Goal: Information Seeking & Learning: Learn about a topic

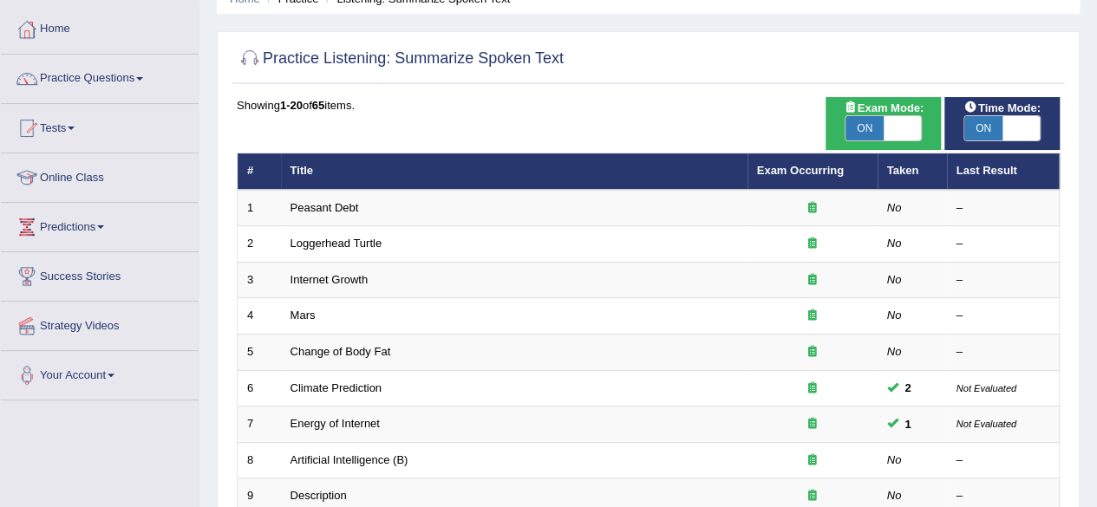
scroll to position [80, 0]
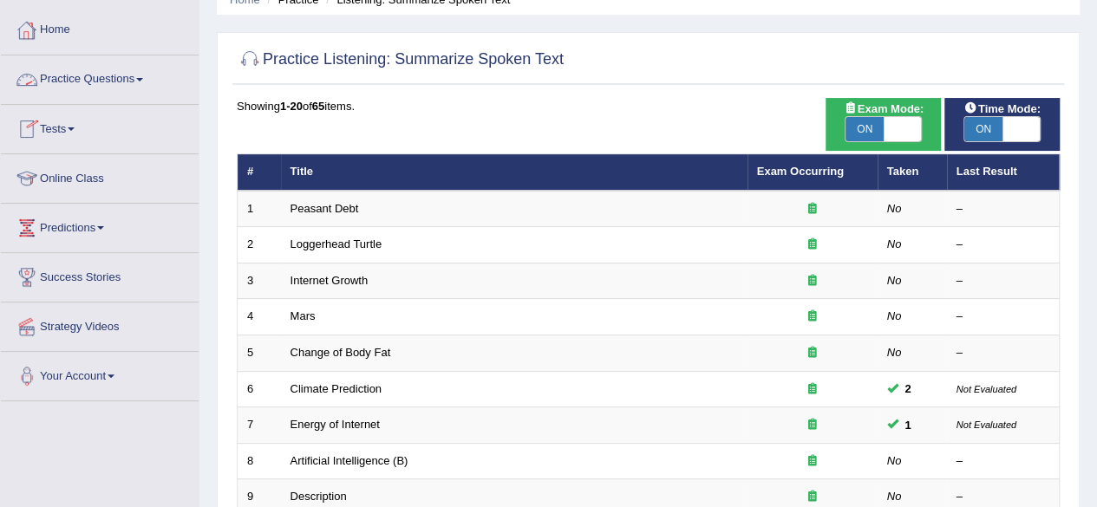
click at [129, 78] on link "Practice Questions" at bounding box center [100, 77] width 198 height 43
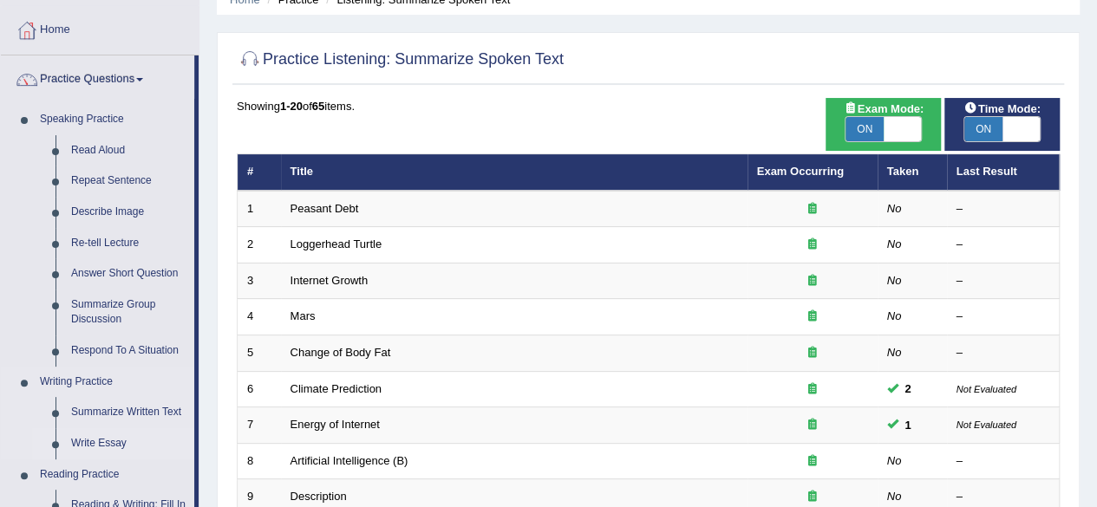
click at [101, 438] on link "Write Essay" at bounding box center [128, 443] width 131 height 31
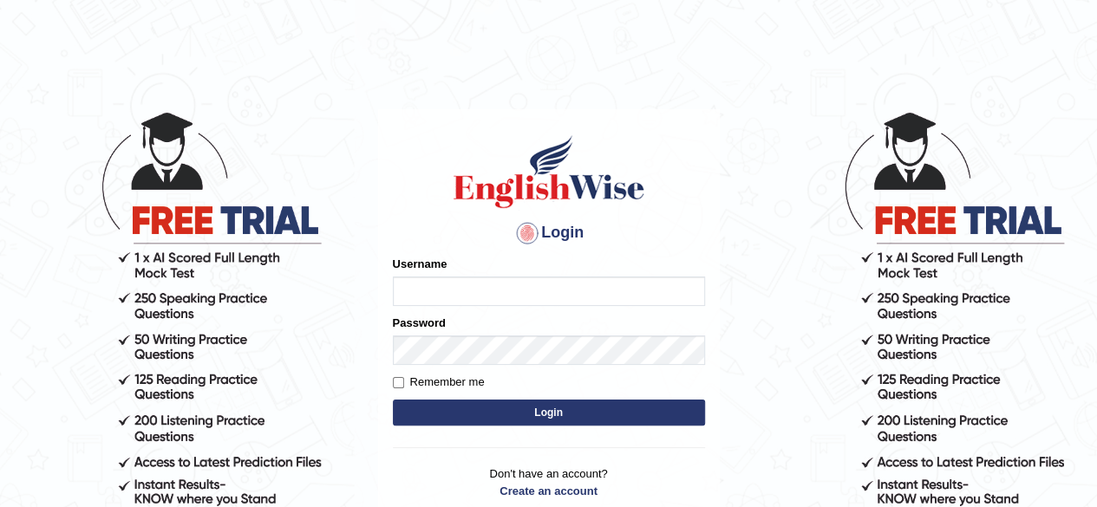
type input "mohammed23"
click at [544, 411] on button "Login" at bounding box center [549, 413] width 312 height 26
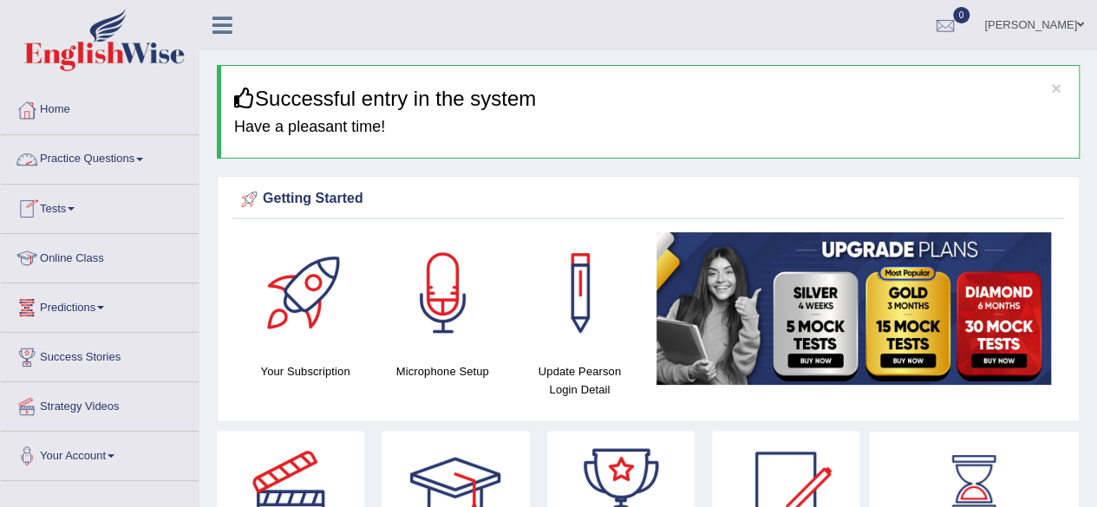
click at [129, 160] on link "Practice Questions" at bounding box center [100, 156] width 198 height 43
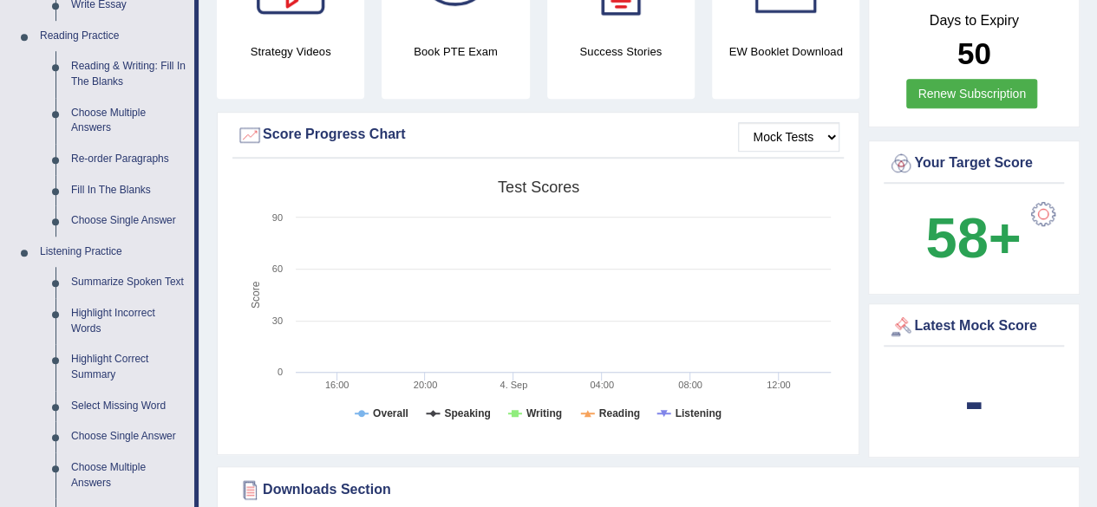
scroll to position [540, 0]
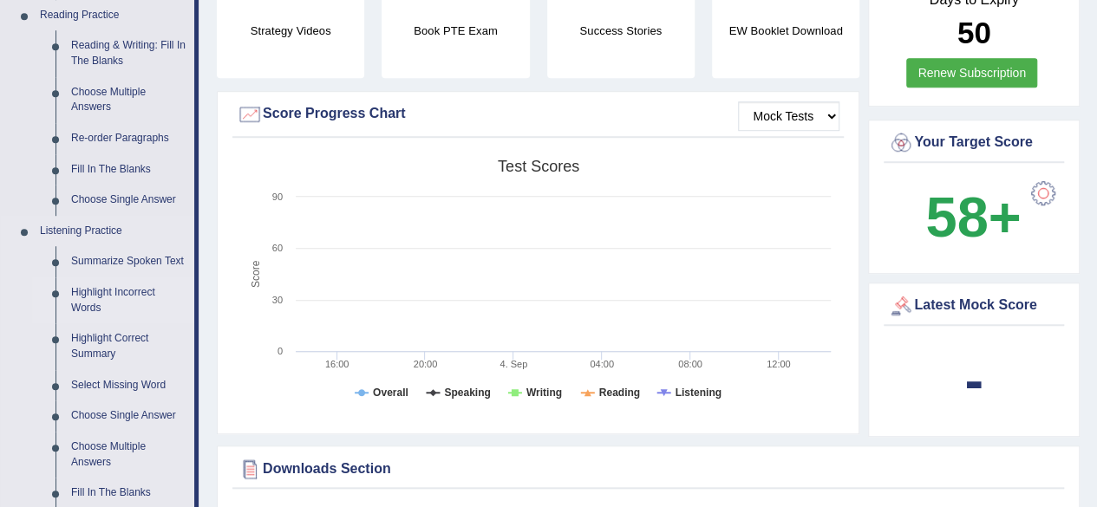
click at [99, 292] on link "Highlight Incorrect Words" at bounding box center [128, 301] width 131 height 46
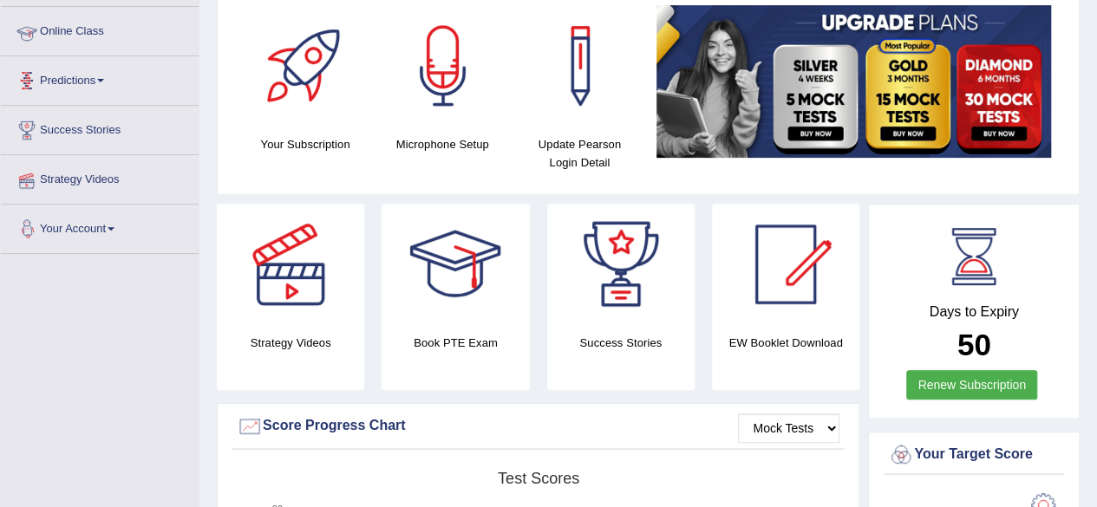
scroll to position [233, 0]
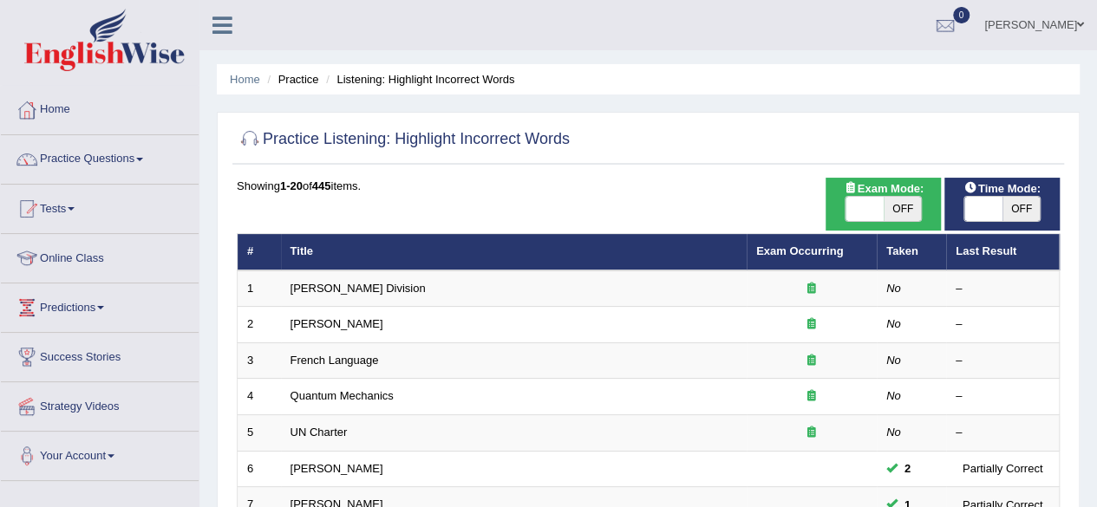
click at [1004, 202] on span "OFF" at bounding box center [1022, 209] width 38 height 24
checkbox input "true"
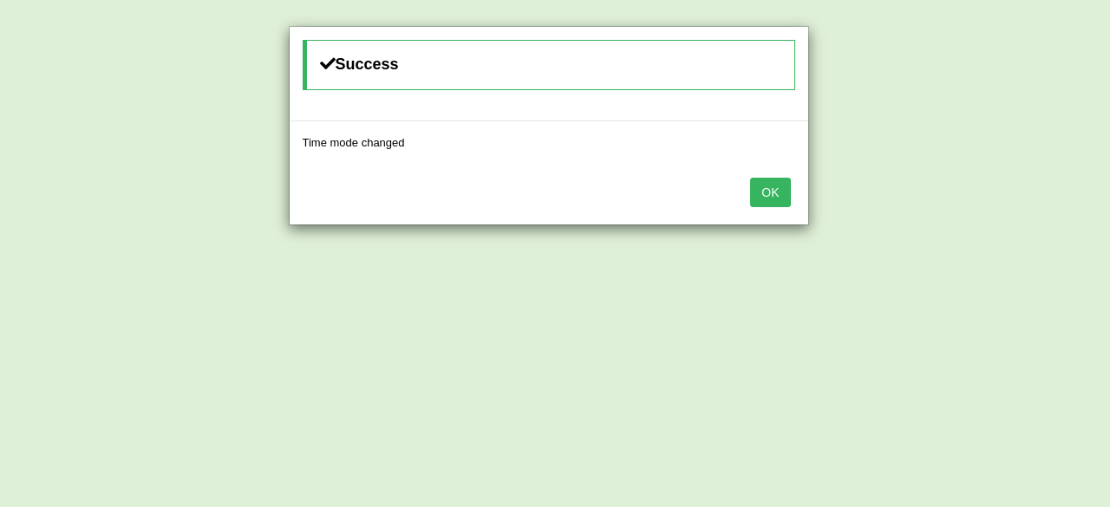
click at [787, 181] on button "OK" at bounding box center [770, 192] width 40 height 29
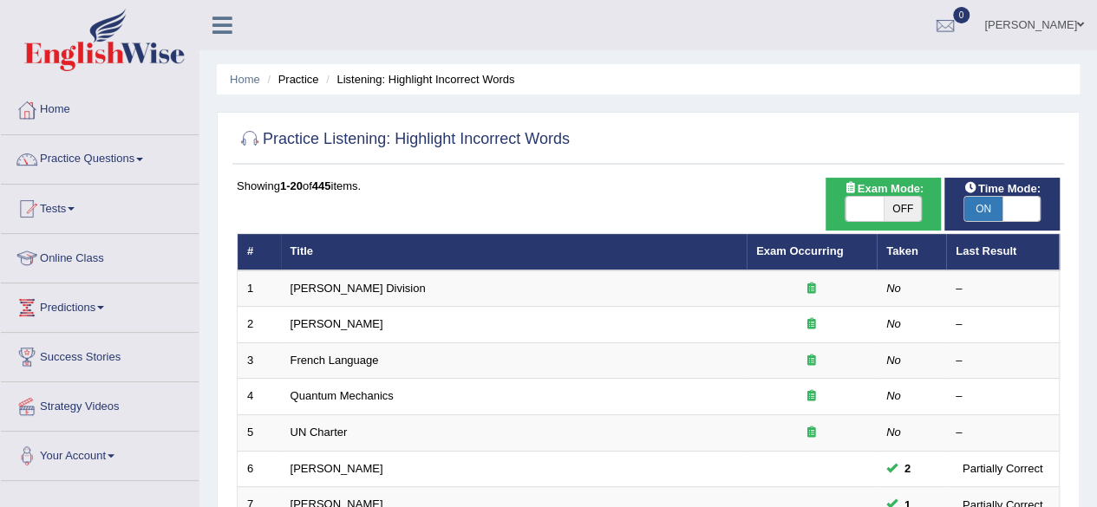
click at [898, 207] on span "OFF" at bounding box center [903, 209] width 38 height 24
checkbox input "true"
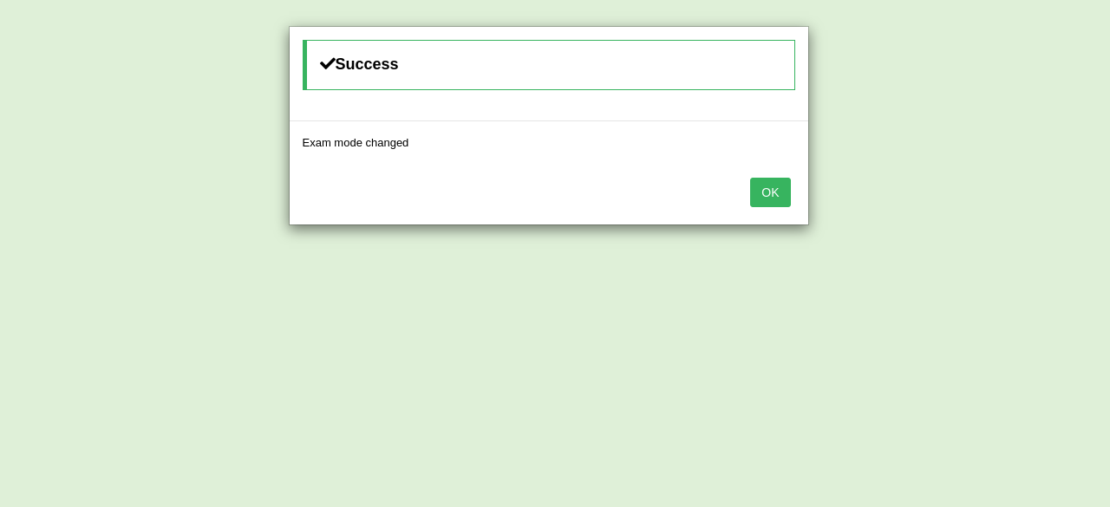
click at [767, 186] on button "OK" at bounding box center [770, 192] width 40 height 29
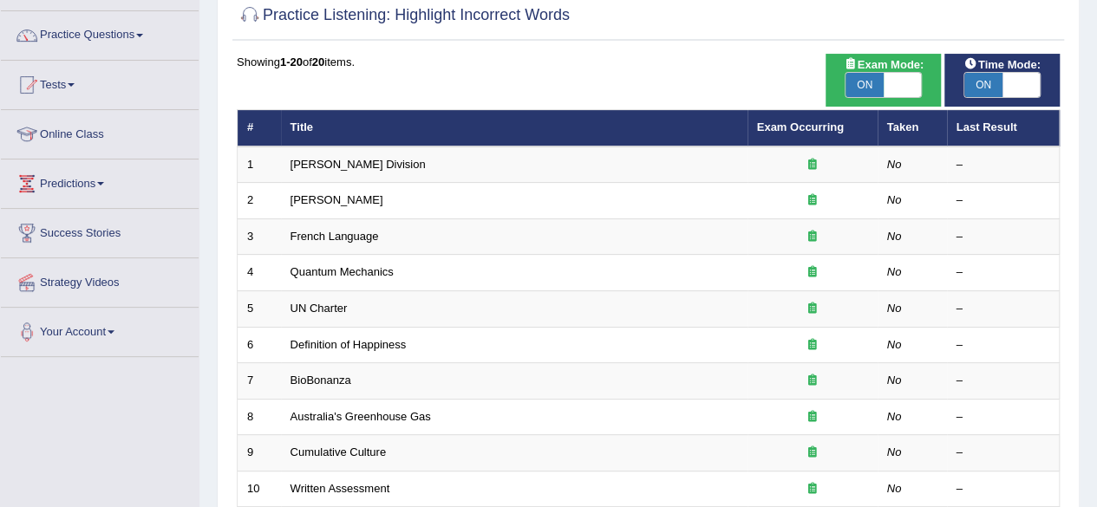
scroll to position [105, 0]
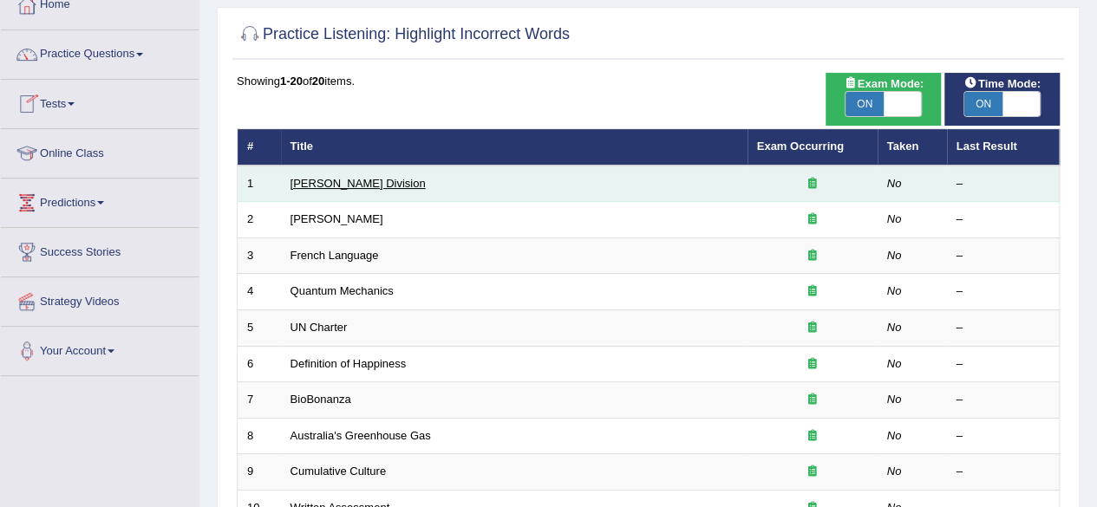
click at [317, 179] on link "[PERSON_NAME] Division" at bounding box center [358, 183] width 135 height 13
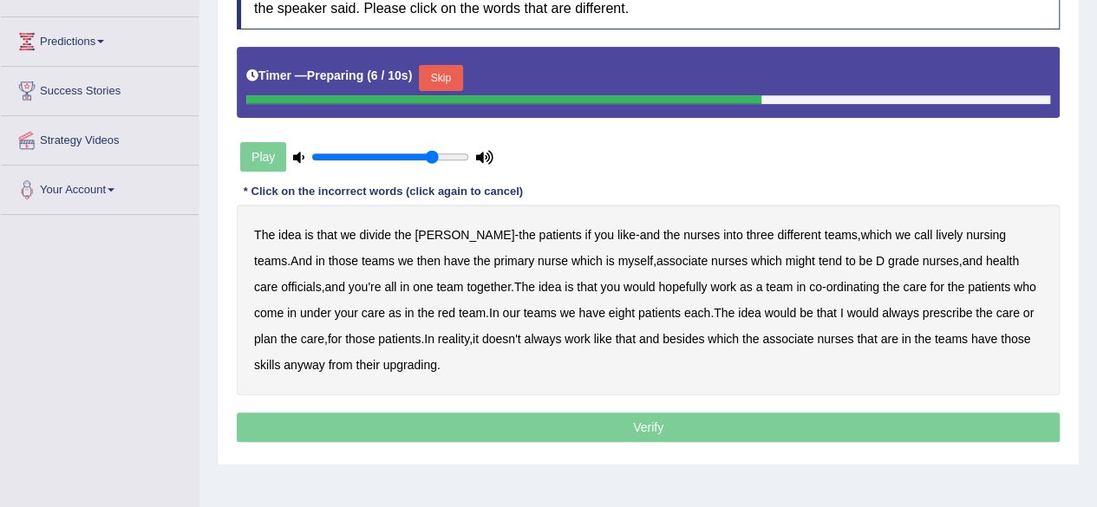
scroll to position [267, 0]
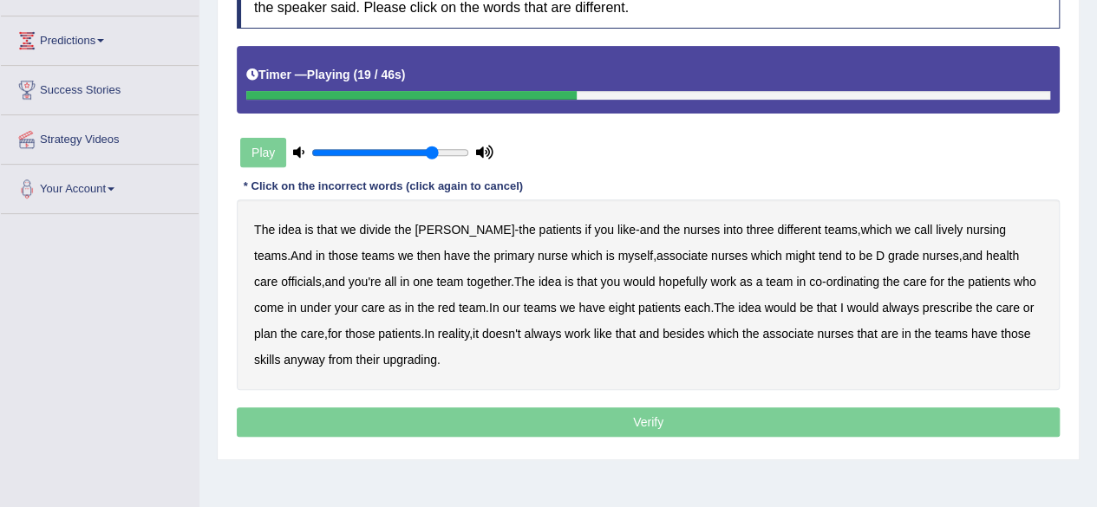
click at [732, 260] on div "The idea is that we divide the ward - the patients if you like - and the nurses…" at bounding box center [648, 294] width 823 height 191
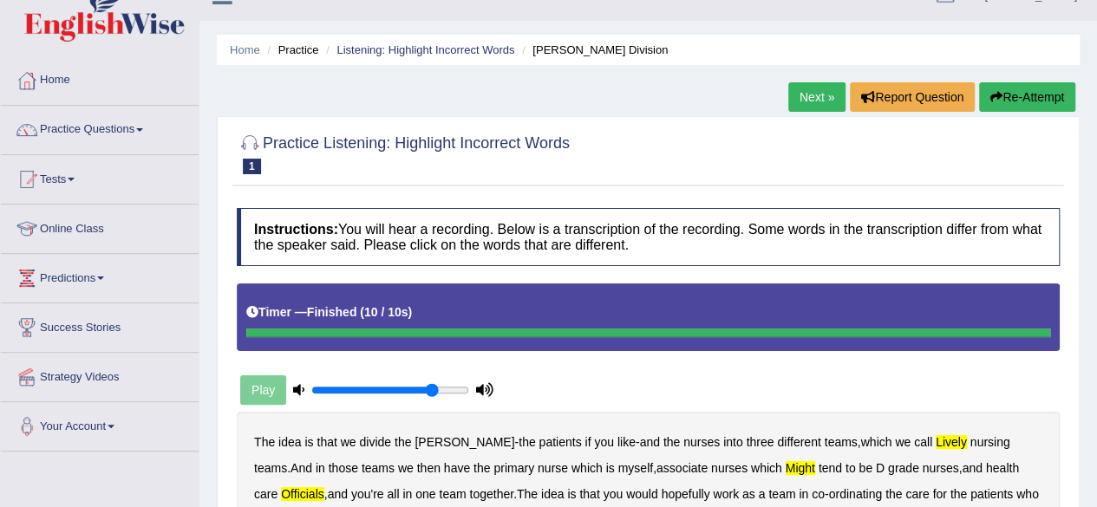
scroll to position [29, 0]
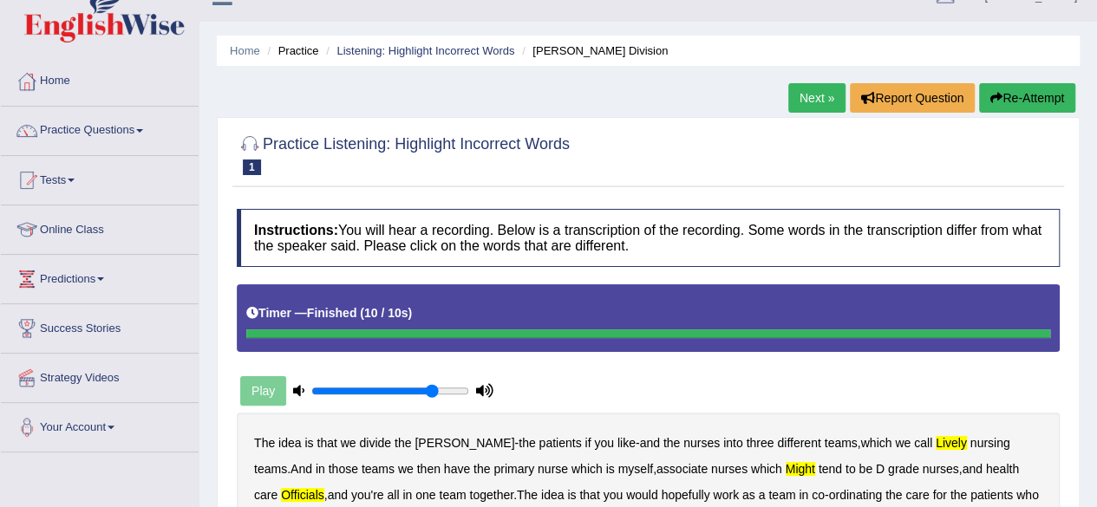
click at [805, 95] on link "Next »" at bounding box center [816, 97] width 57 height 29
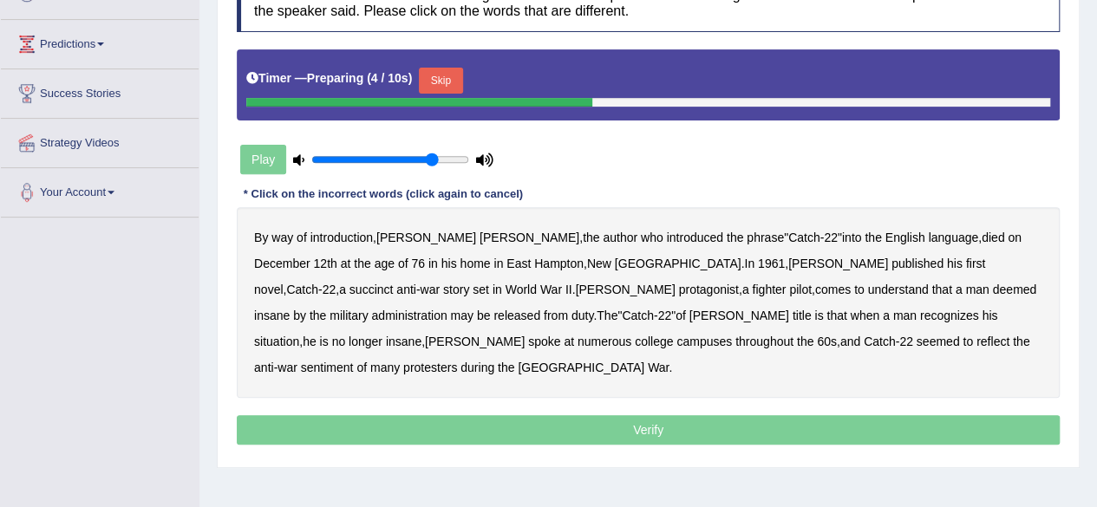
scroll to position [265, 0]
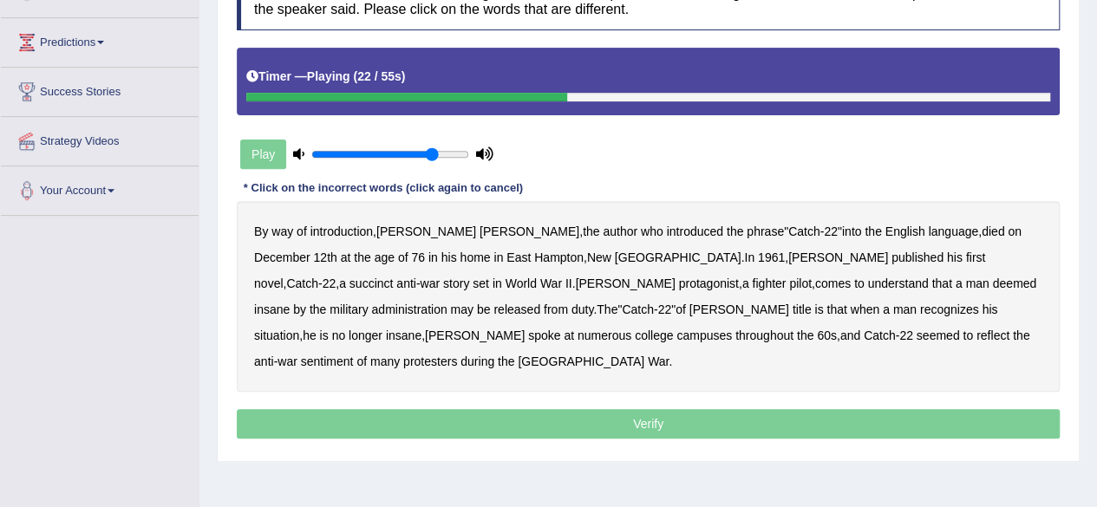
click at [394, 277] on b "succinct" at bounding box center [372, 284] width 44 height 14
click at [867, 281] on b "understand" at bounding box center [897, 284] width 61 height 14
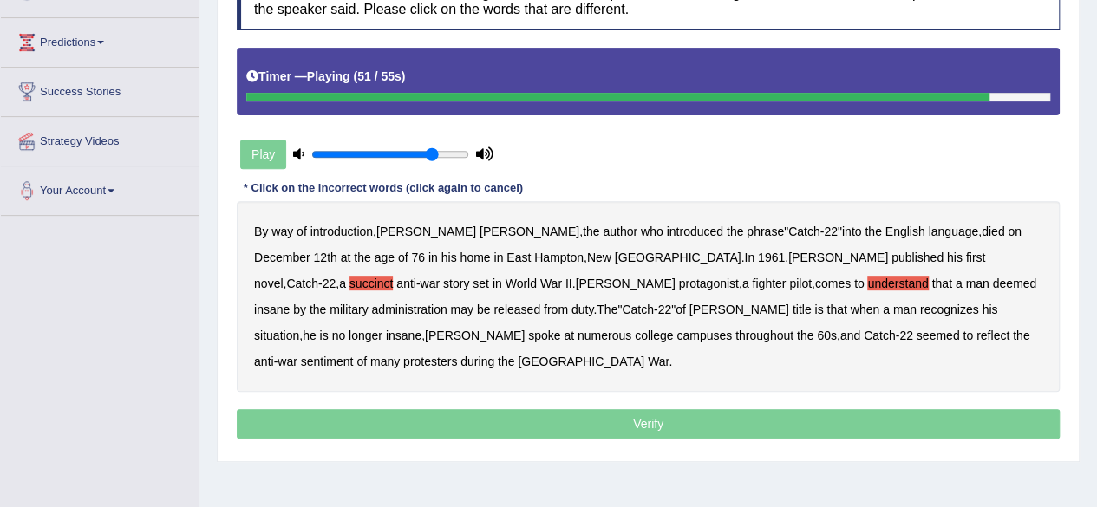
click at [977, 334] on b "reflect" at bounding box center [993, 336] width 33 height 14
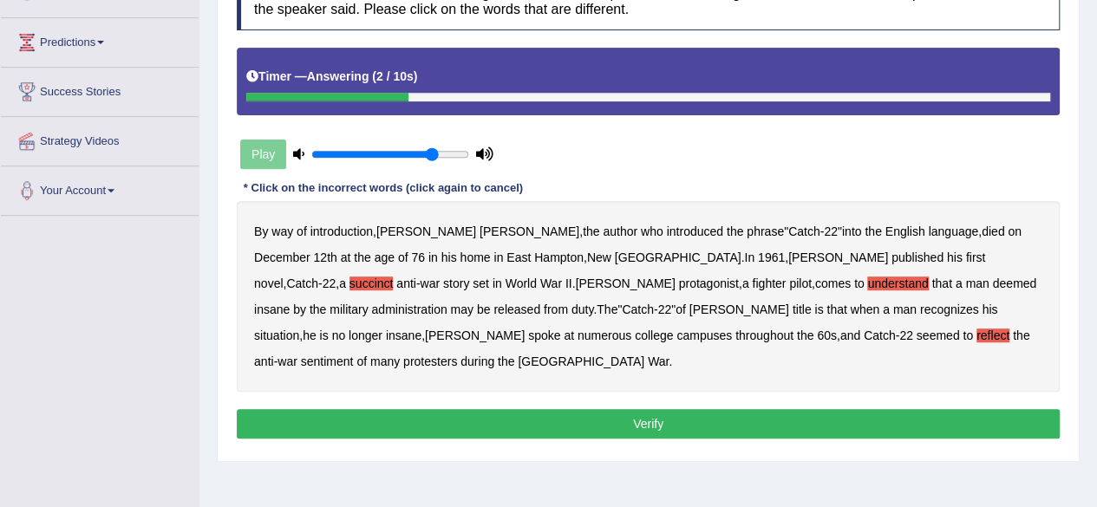
click at [690, 409] on button "Verify" at bounding box center [648, 423] width 823 height 29
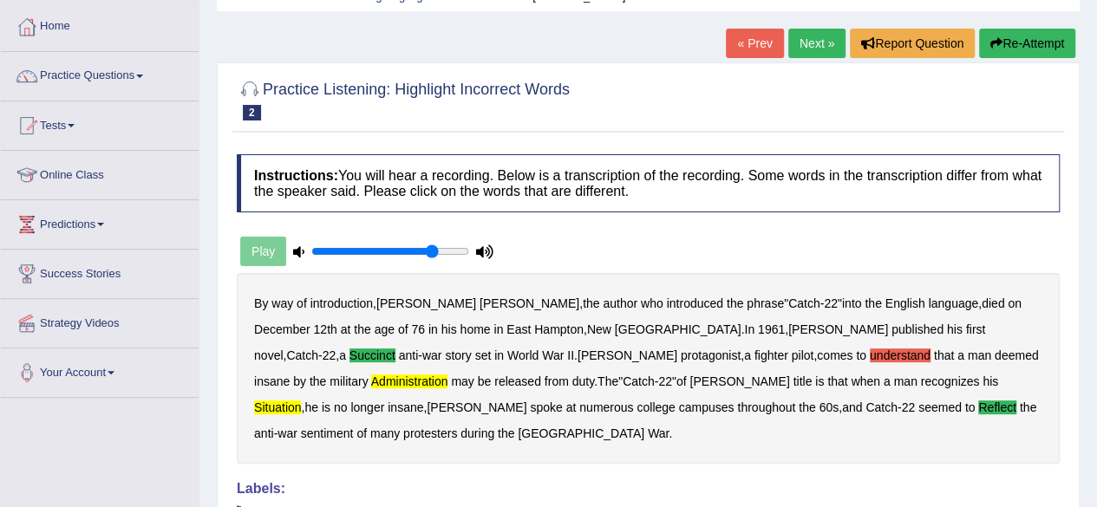
scroll to position [87, 0]
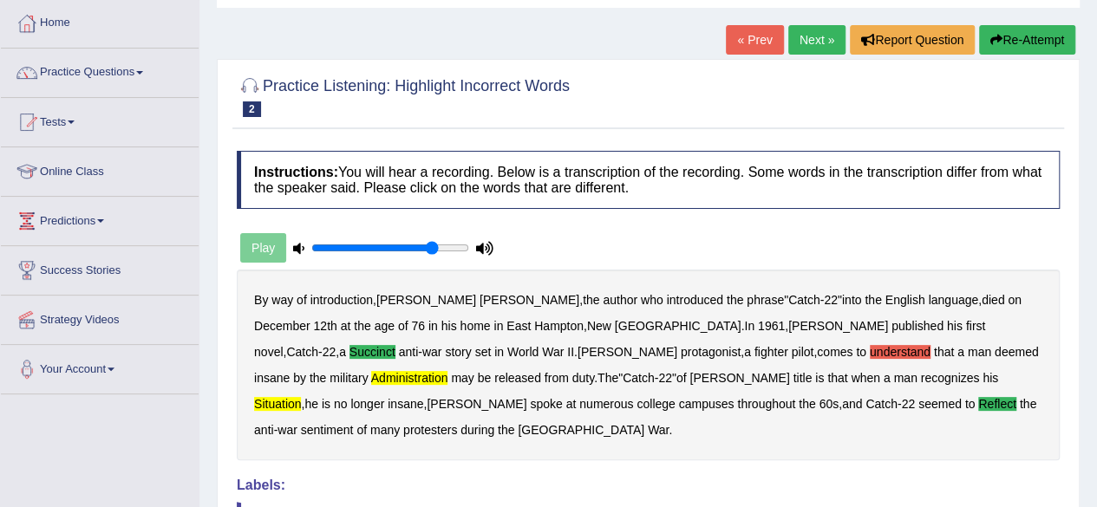
click at [821, 40] on link "Next »" at bounding box center [816, 39] width 57 height 29
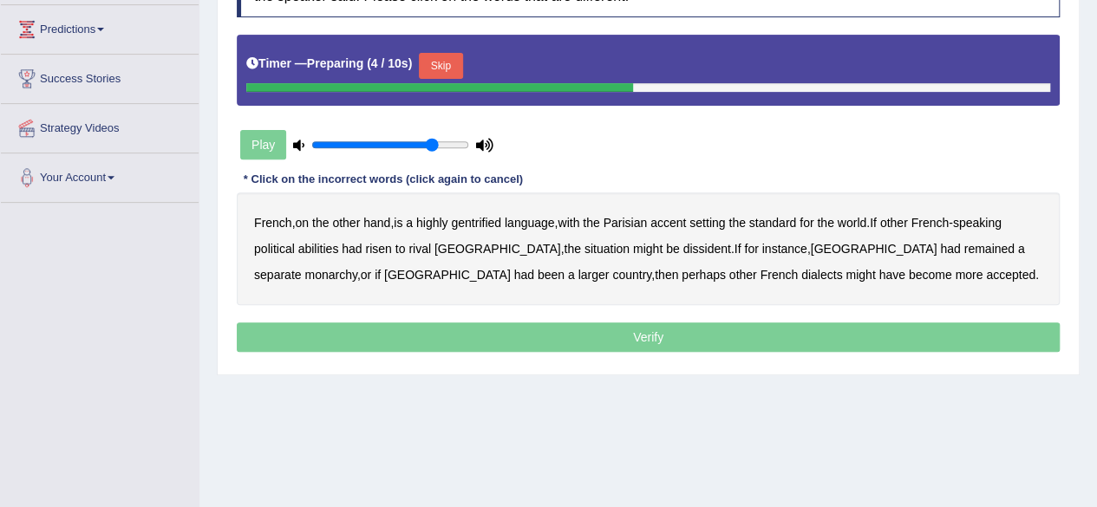
scroll to position [285, 0]
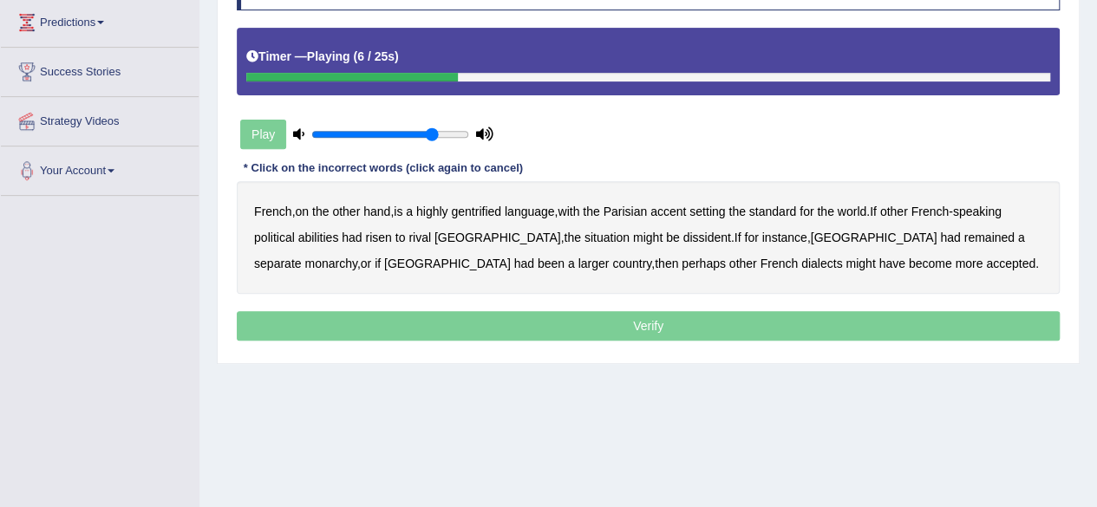
click at [480, 208] on b "gentrified" at bounding box center [476, 212] width 50 height 14
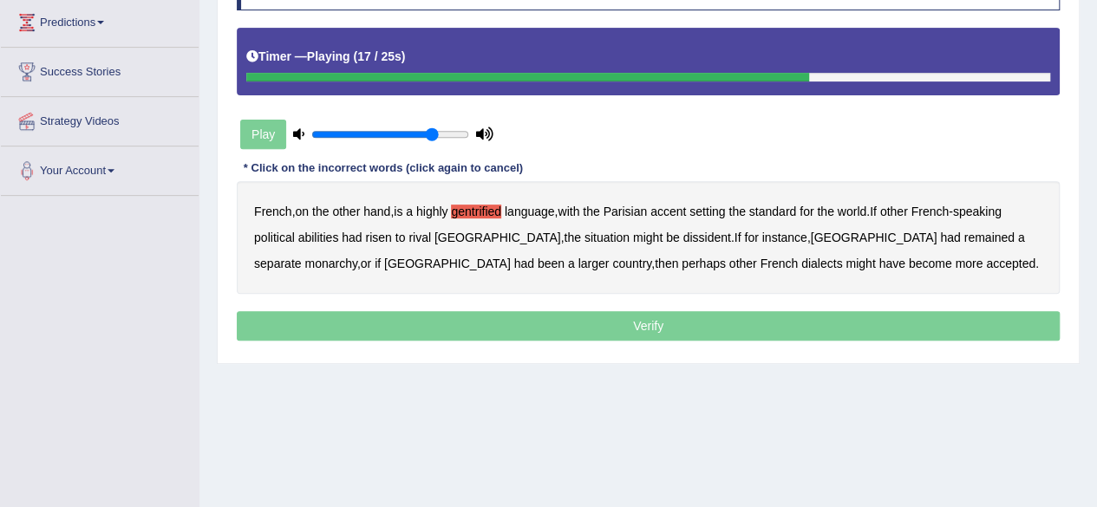
click at [683, 235] on b "dissident" at bounding box center [707, 238] width 48 height 14
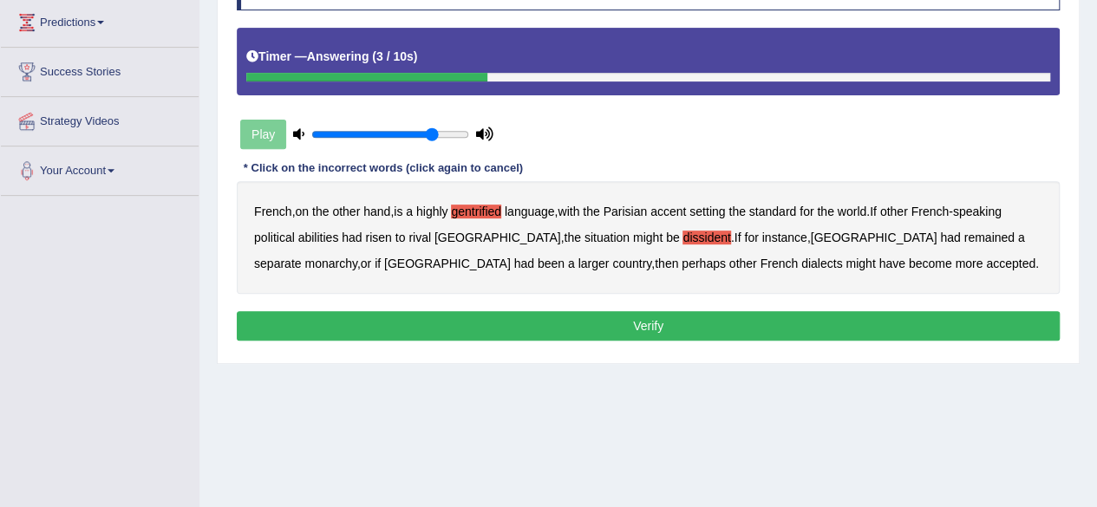
click at [616, 315] on button "Verify" at bounding box center [648, 325] width 823 height 29
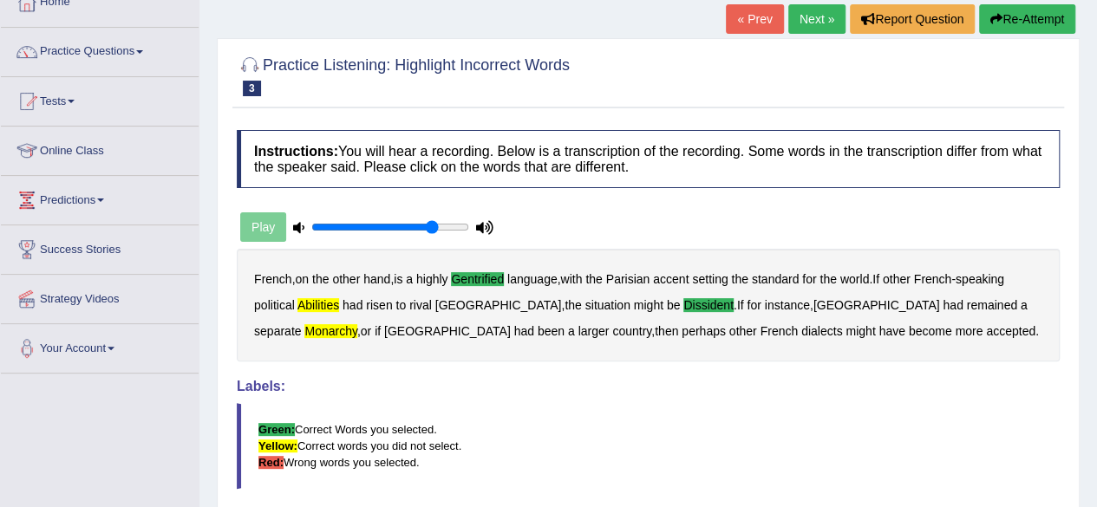
scroll to position [95, 0]
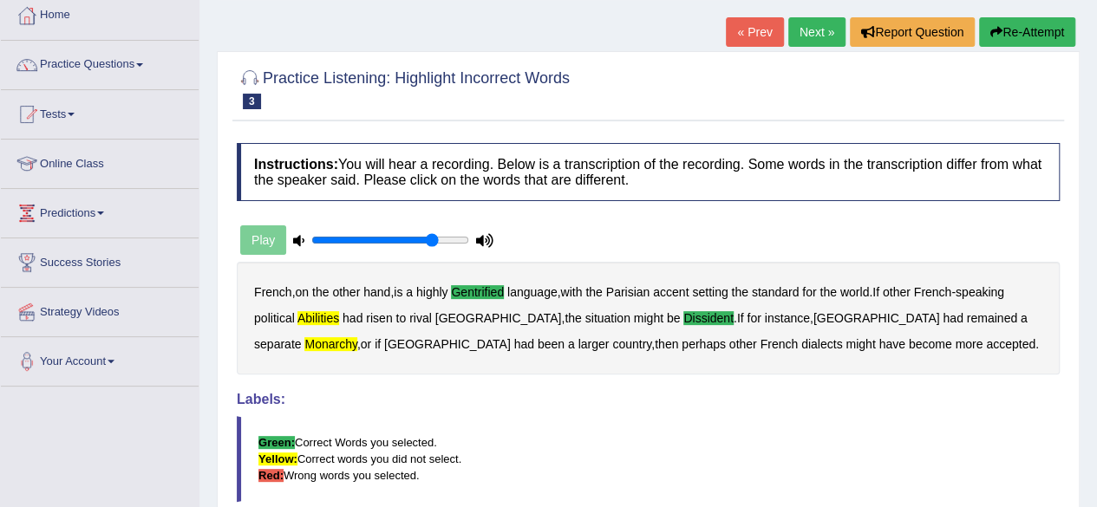
click at [819, 29] on link "Next »" at bounding box center [816, 31] width 57 height 29
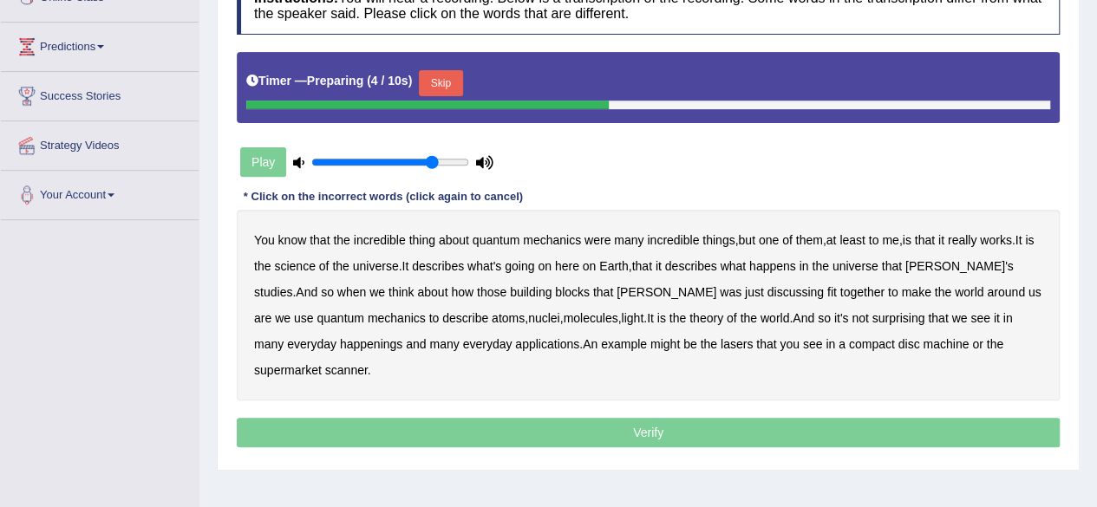
scroll to position [267, 0]
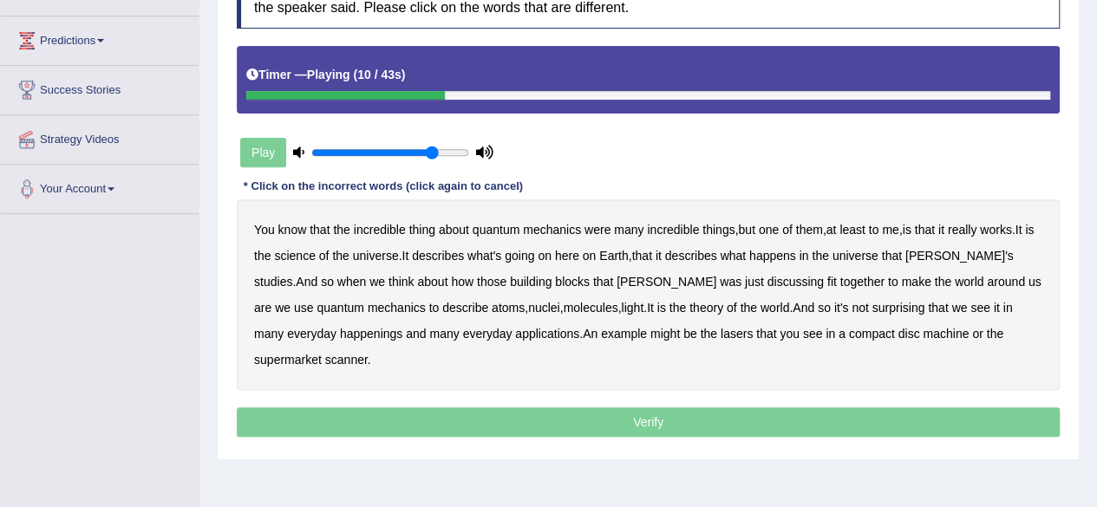
click at [305, 254] on b "science" at bounding box center [294, 256] width 41 height 14
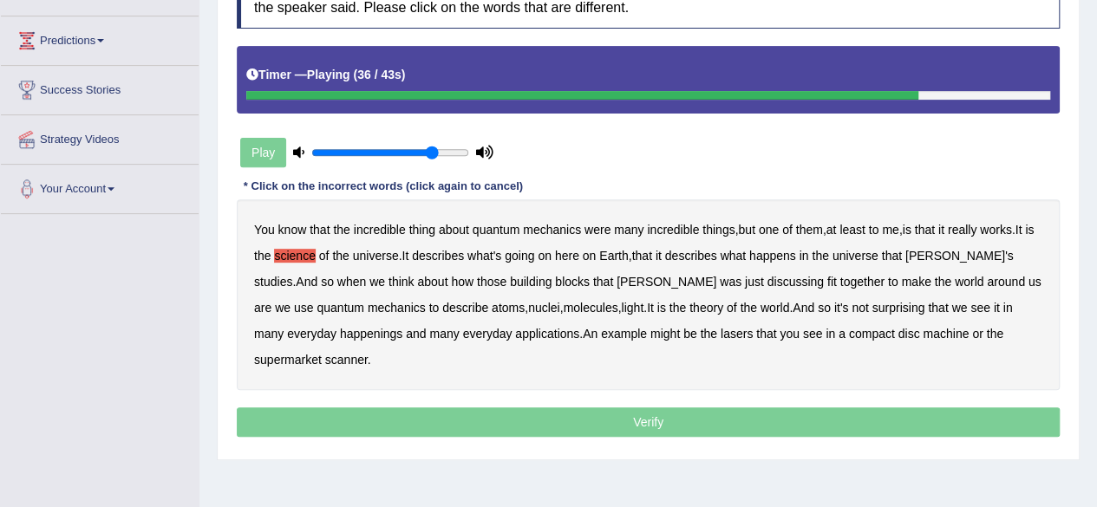
click at [340, 331] on b "happenings" at bounding box center [371, 334] width 62 height 14
click at [923, 332] on b "machine" at bounding box center [946, 334] width 46 height 14
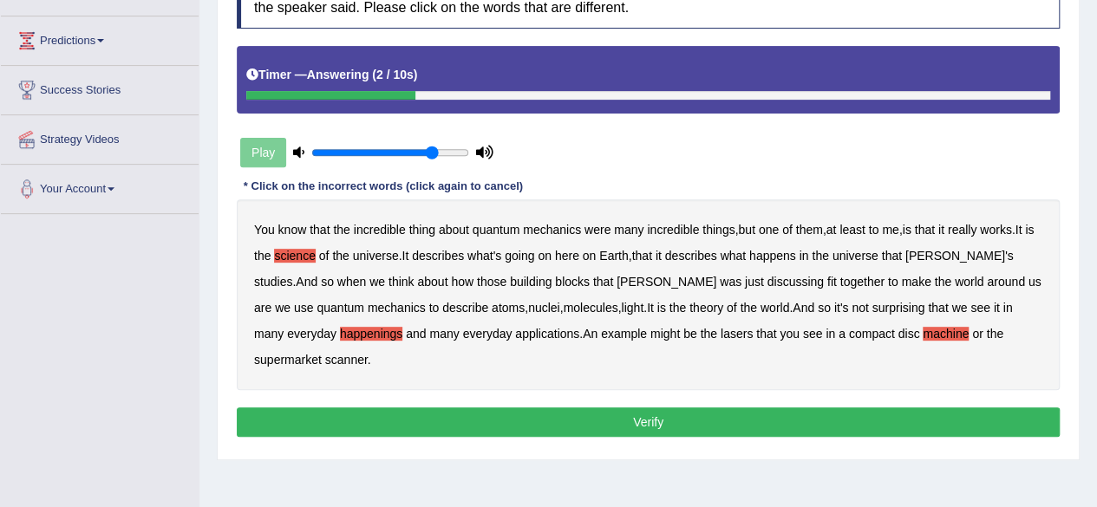
click at [742, 408] on button "Verify" at bounding box center [648, 422] width 823 height 29
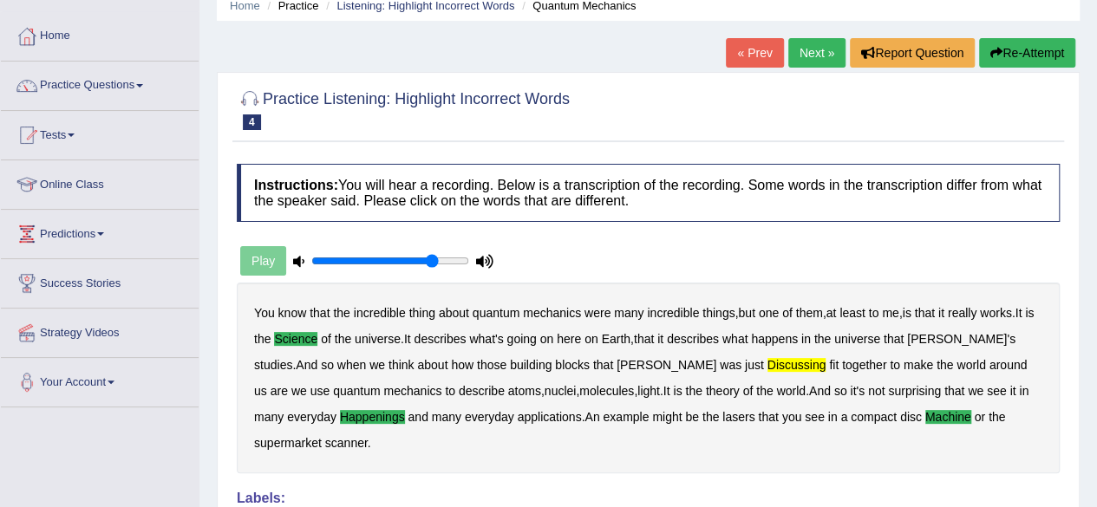
scroll to position [57, 0]
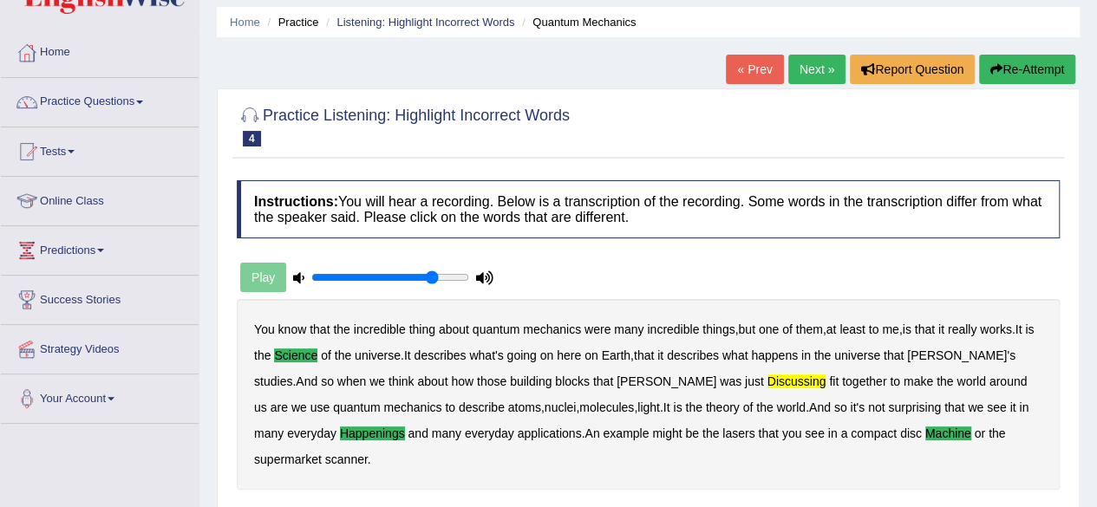
click at [807, 68] on link "Next »" at bounding box center [816, 69] width 57 height 29
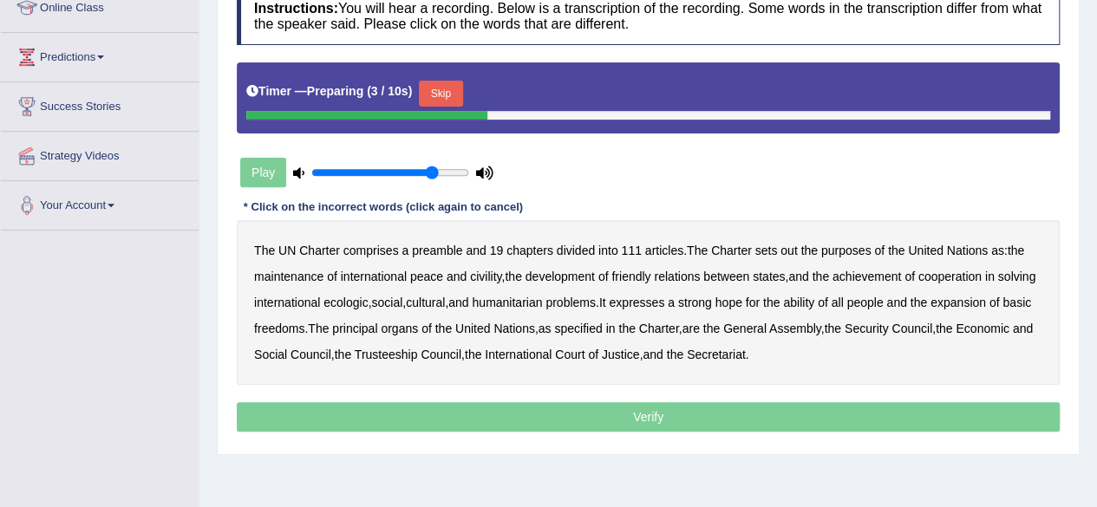
scroll to position [253, 0]
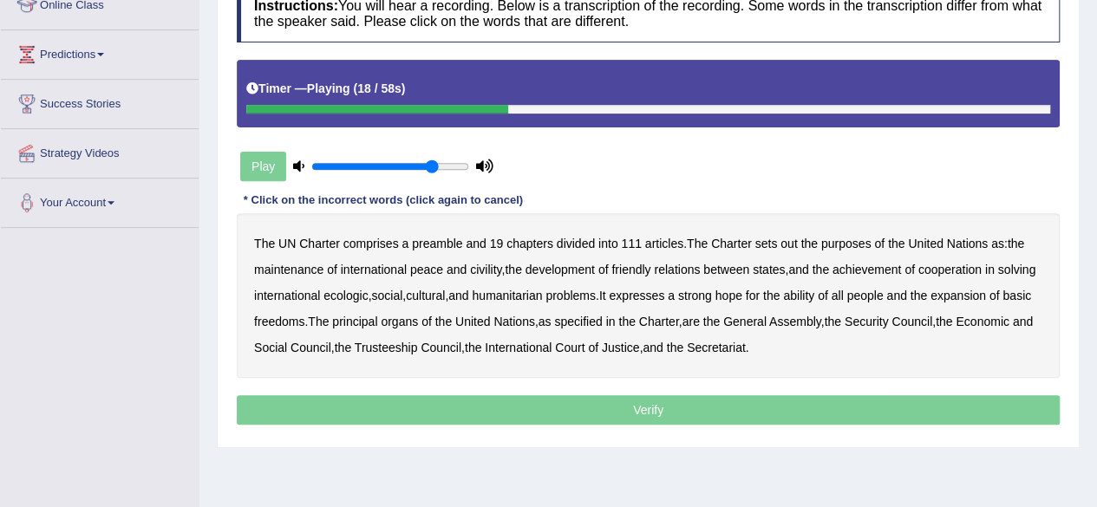
click at [485, 264] on b "civility" at bounding box center [485, 270] width 31 height 14
click at [368, 291] on b "ecologic" at bounding box center [346, 296] width 44 height 14
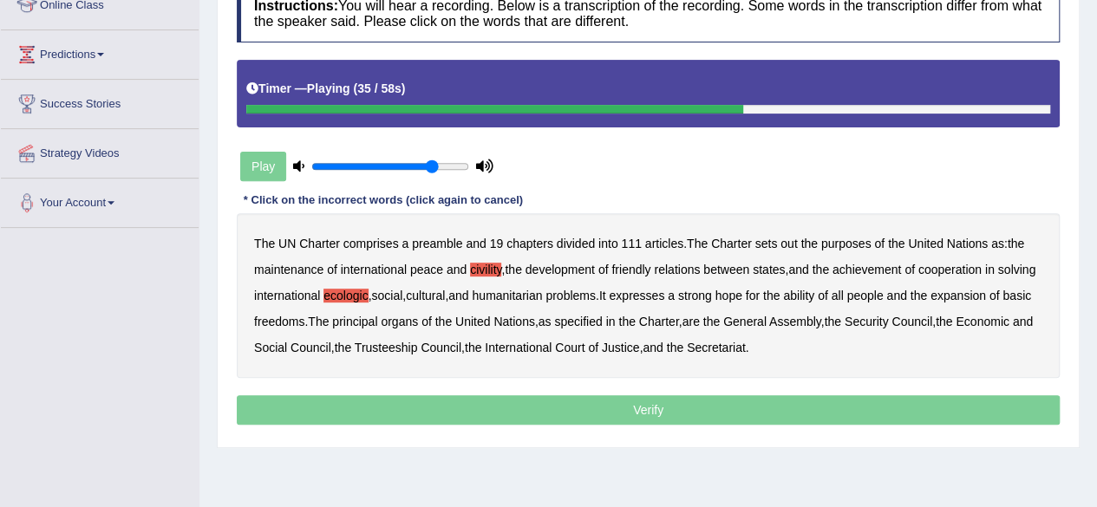
click at [814, 296] on b "ability" at bounding box center [798, 296] width 31 height 14
click at [377, 319] on b "principal" at bounding box center [354, 322] width 45 height 14
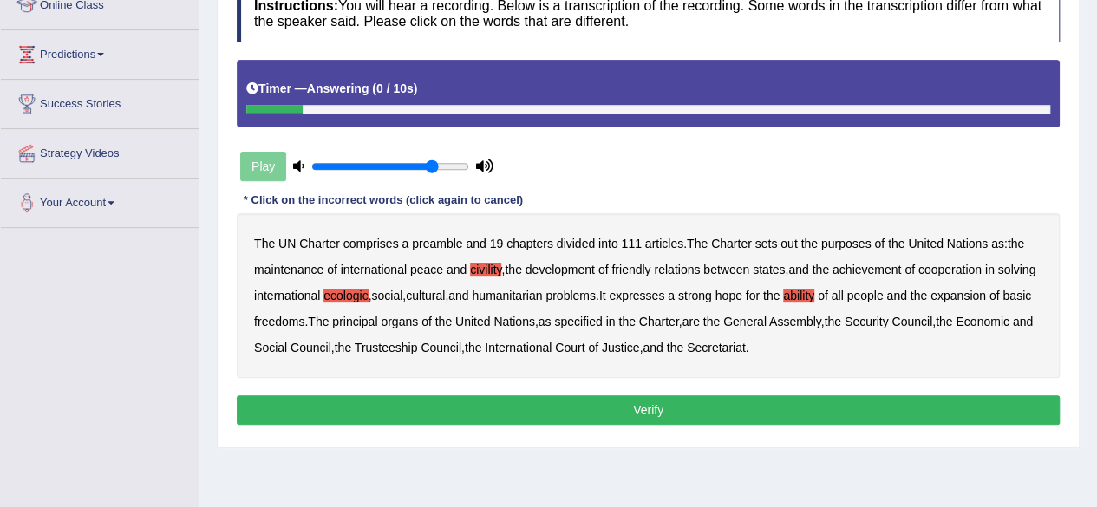
click at [618, 402] on button "Verify" at bounding box center [648, 410] width 823 height 29
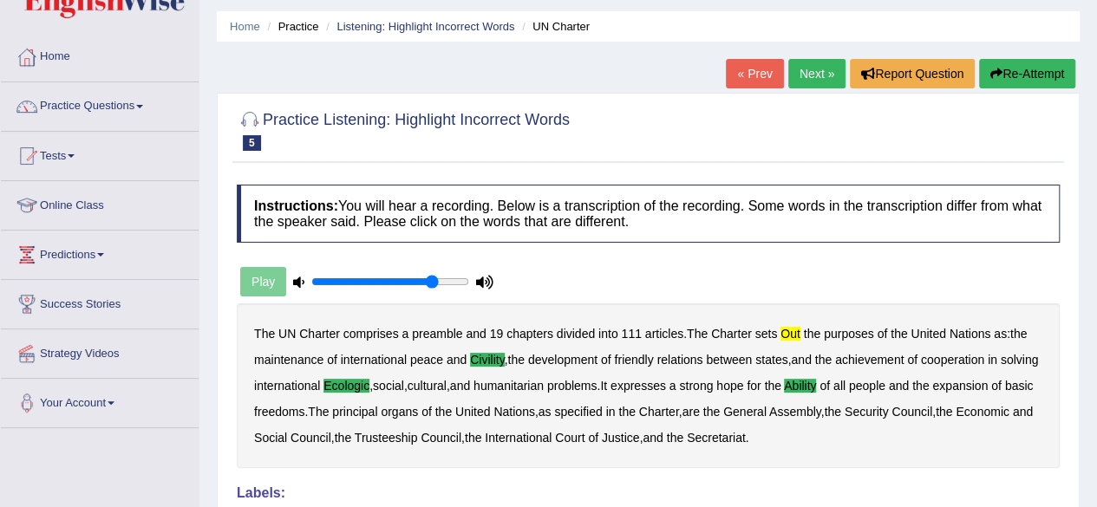
scroll to position [0, 0]
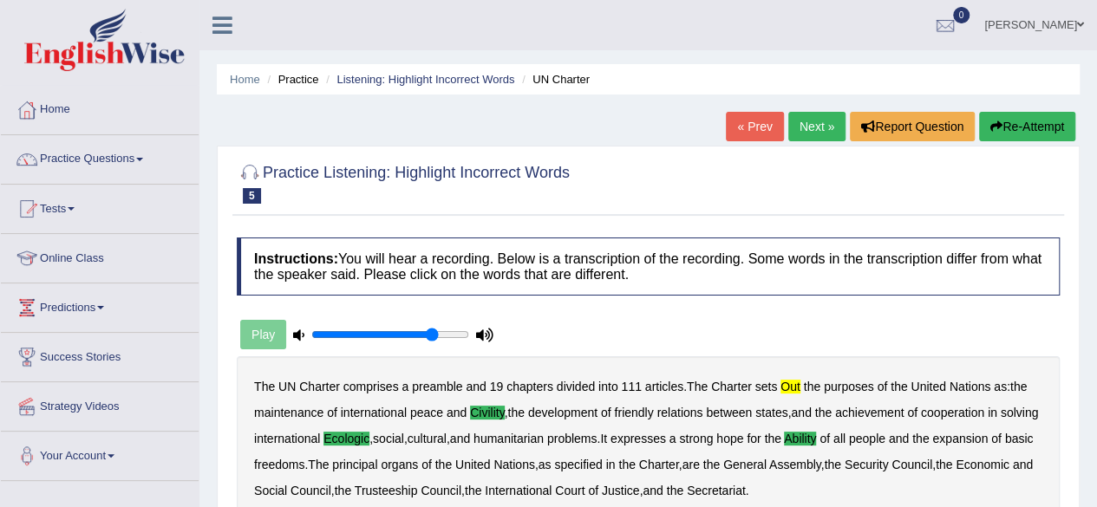
click at [817, 128] on link "Next »" at bounding box center [816, 126] width 57 height 29
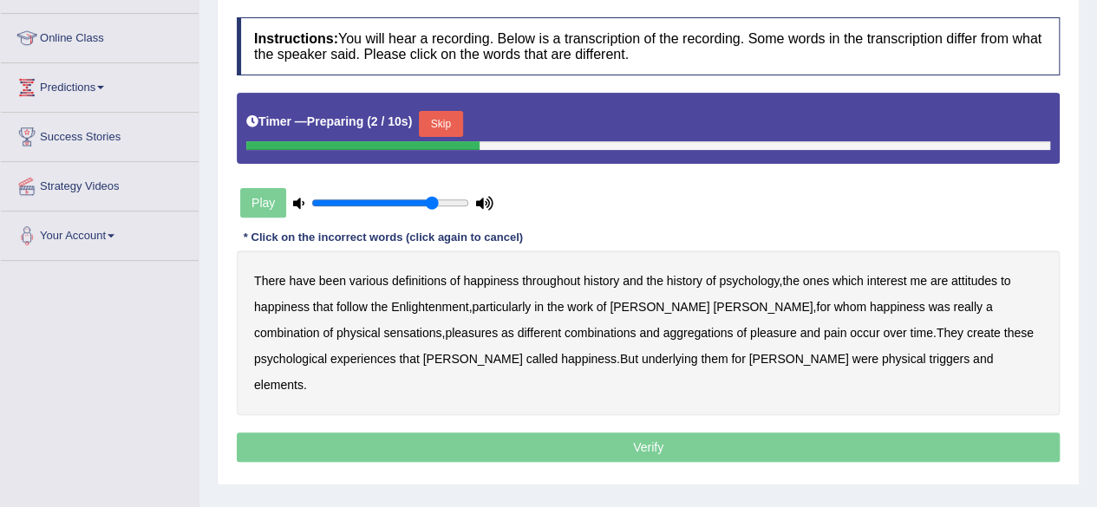
scroll to position [225, 0]
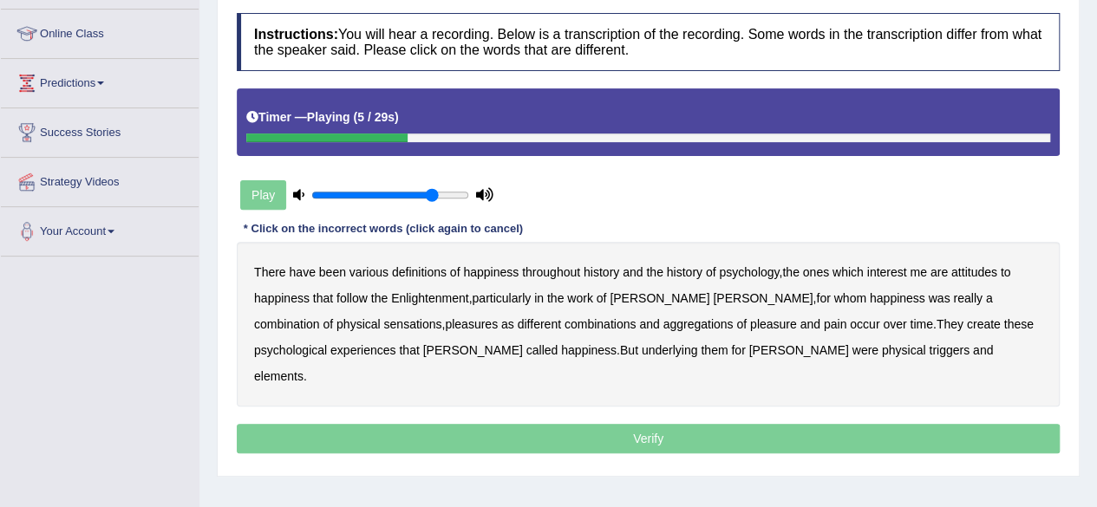
click at [746, 274] on b "psychology" at bounding box center [749, 272] width 60 height 14
click at [978, 271] on b "attitudes" at bounding box center [975, 272] width 46 height 14
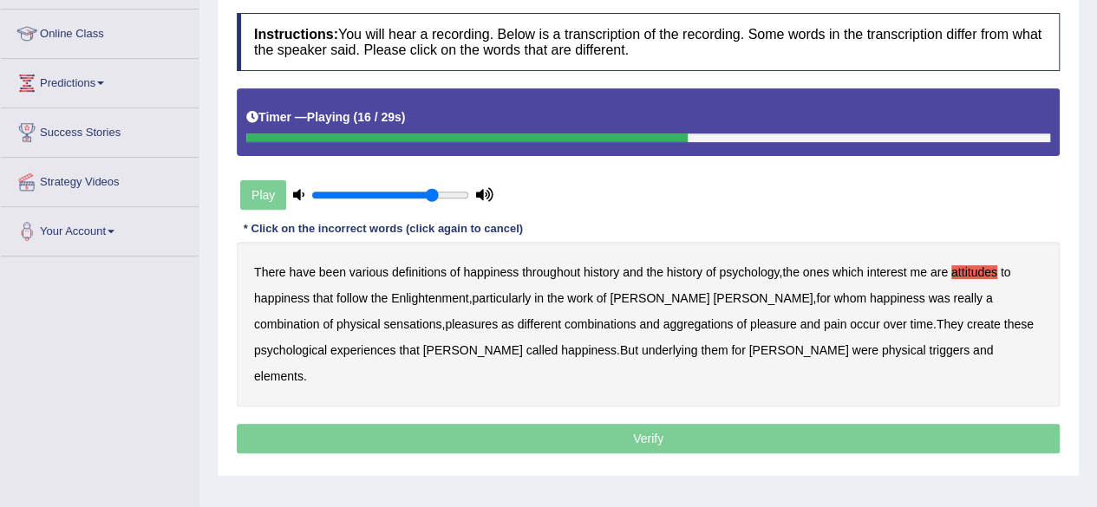
click at [383, 320] on b "sensations" at bounding box center [412, 324] width 58 height 14
click at [967, 323] on b "create" at bounding box center [984, 324] width 34 height 14
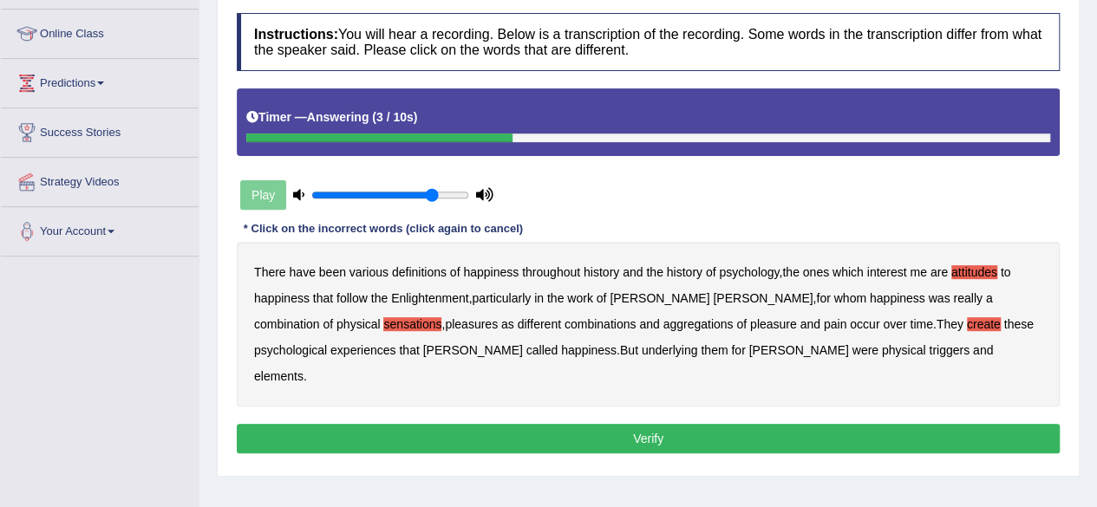
click at [750, 424] on button "Verify" at bounding box center [648, 438] width 823 height 29
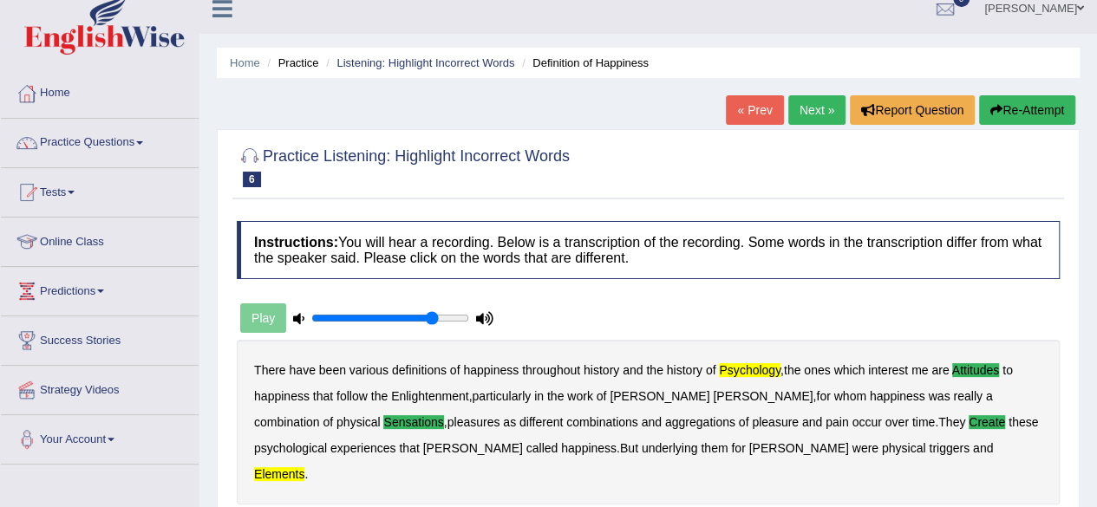
scroll to position [1, 0]
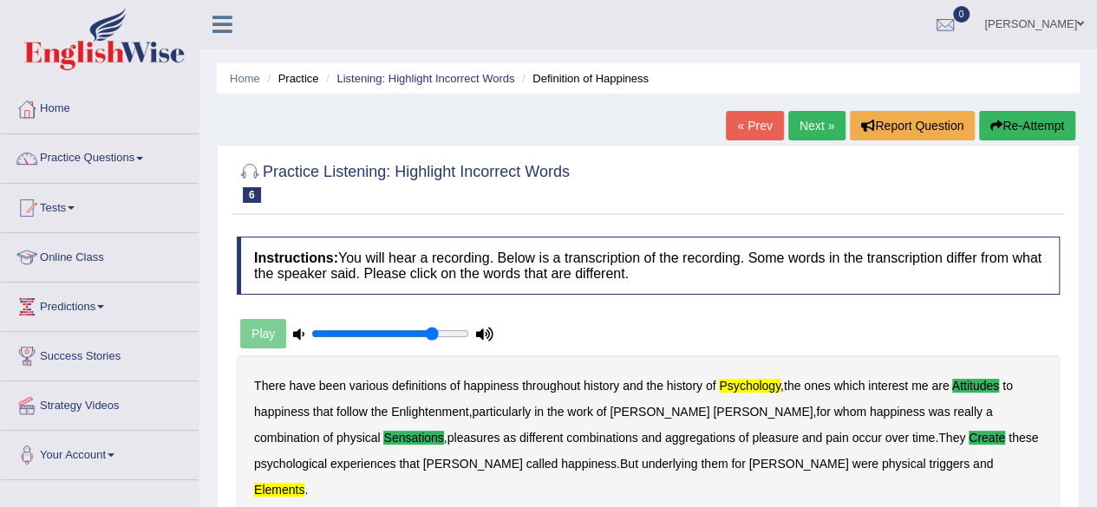
click at [805, 131] on link "Next »" at bounding box center [816, 125] width 57 height 29
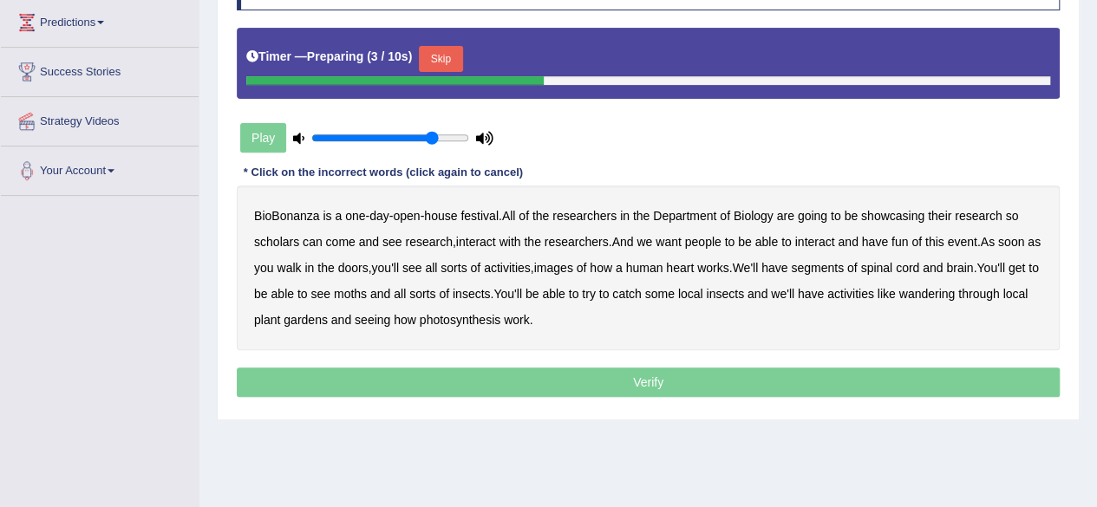
scroll to position [291, 0]
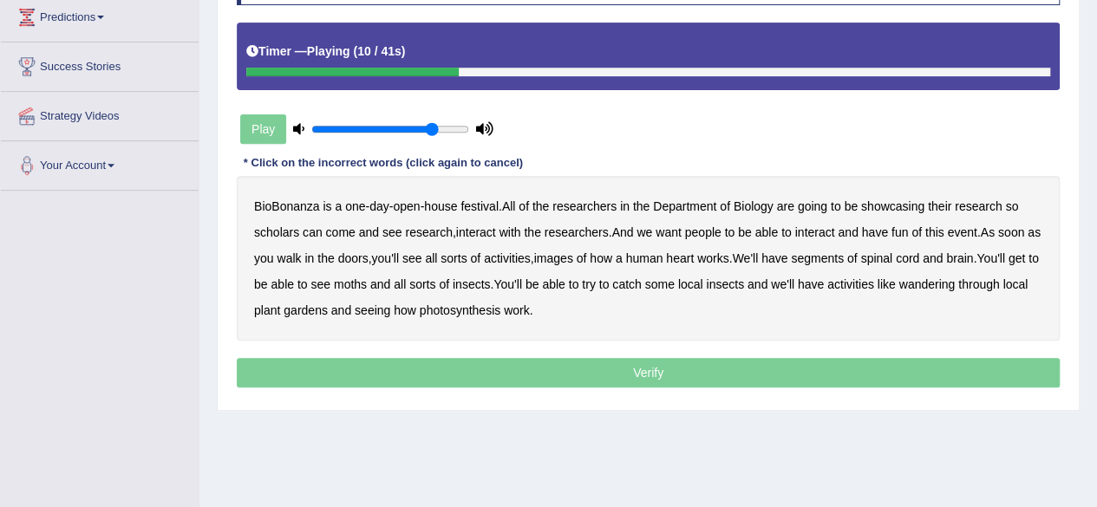
click at [283, 227] on b "scholars" at bounding box center [276, 233] width 45 height 14
click at [573, 256] on b "images" at bounding box center [553, 259] width 39 height 14
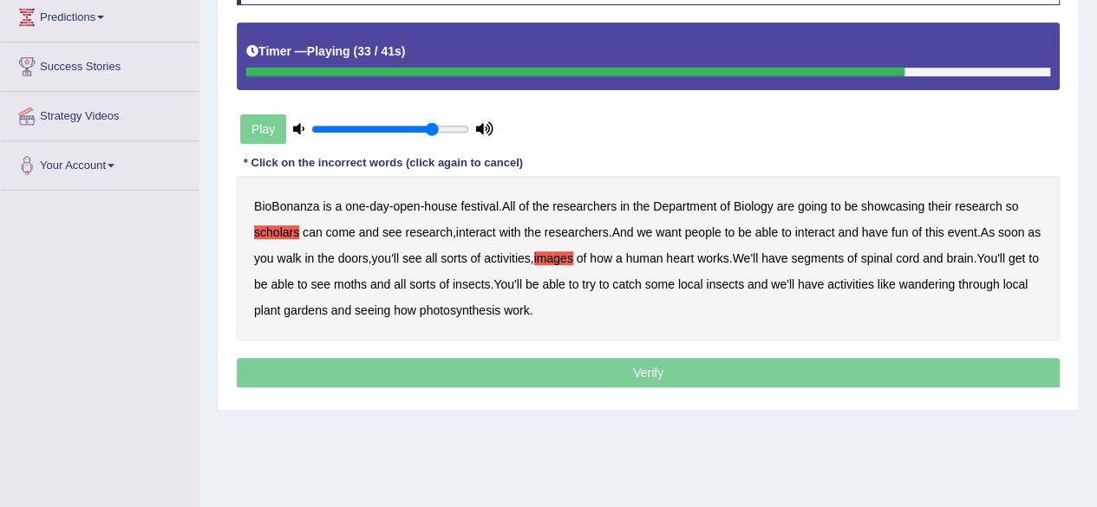
click at [367, 280] on b "moths" at bounding box center [350, 285] width 33 height 14
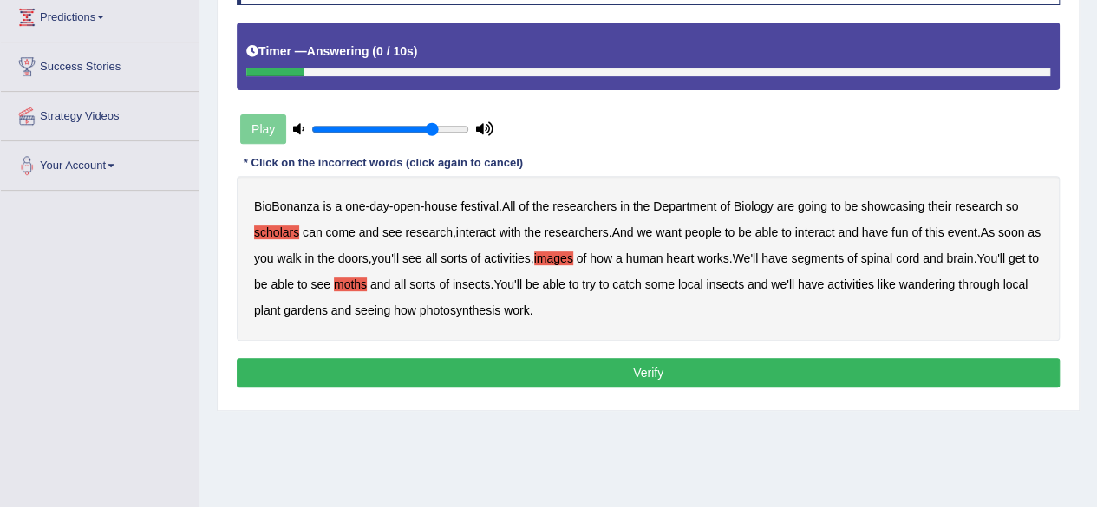
click at [548, 370] on button "Verify" at bounding box center [648, 372] width 823 height 29
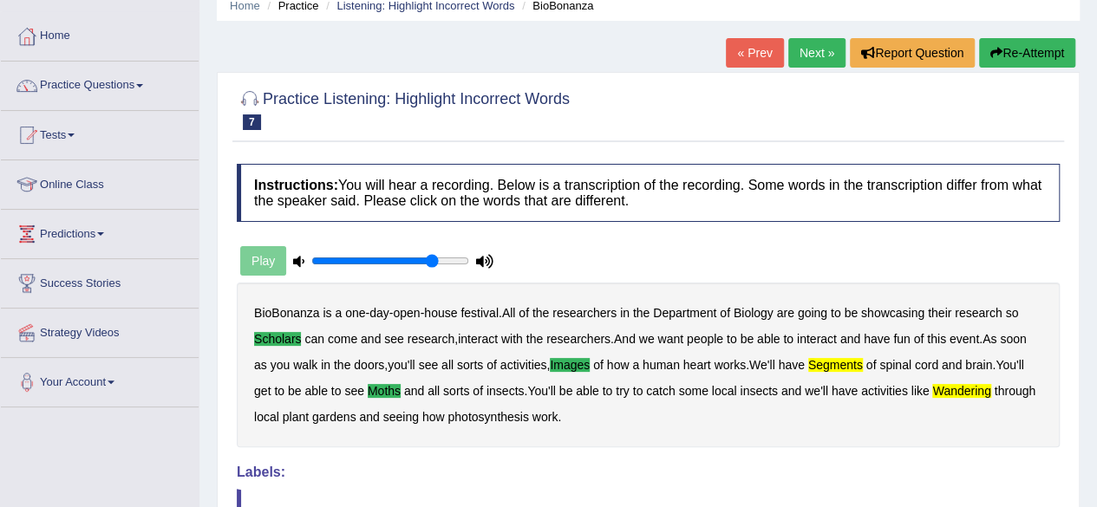
scroll to position [58, 0]
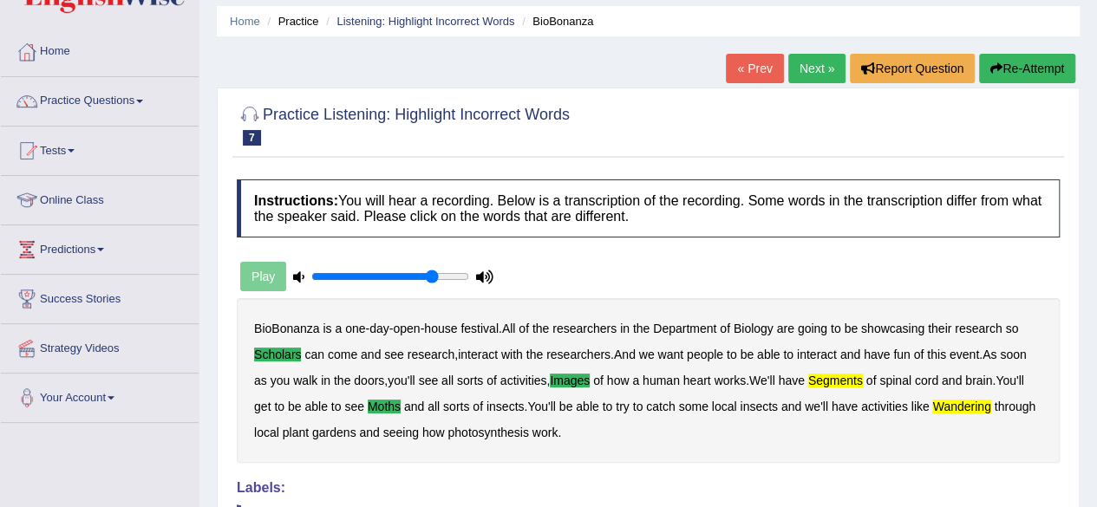
click at [826, 61] on link "Next »" at bounding box center [816, 68] width 57 height 29
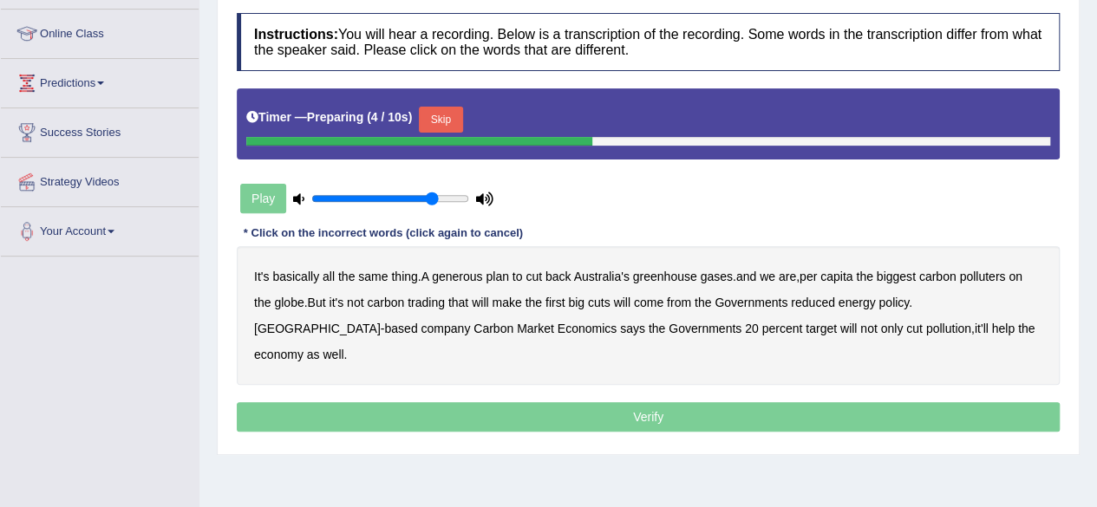
scroll to position [226, 0]
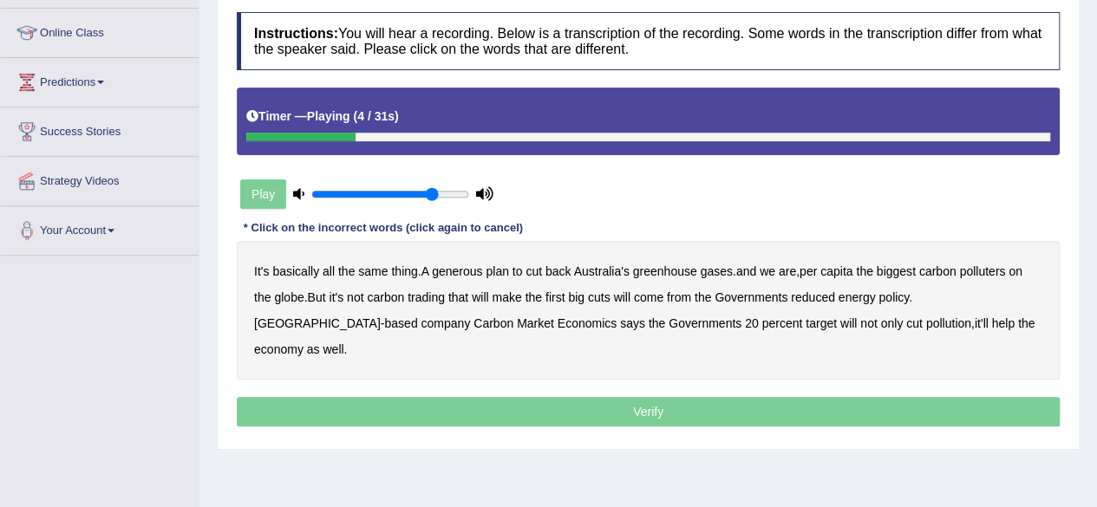
click at [460, 269] on b "generous" at bounding box center [457, 272] width 50 height 14
click at [290, 298] on b "globe" at bounding box center [288, 298] width 29 height 14
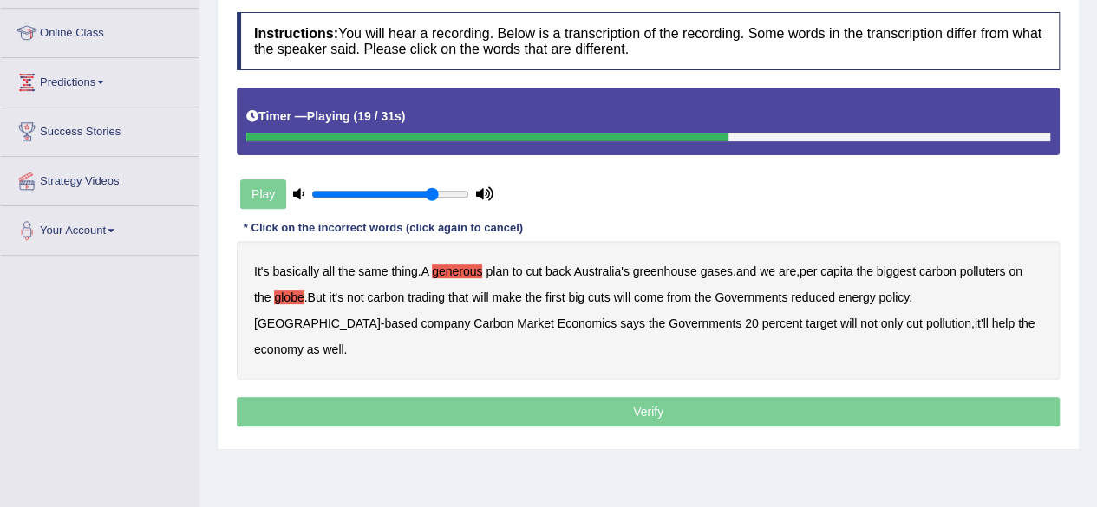
click at [776, 299] on b "Governments" at bounding box center [751, 298] width 73 height 14
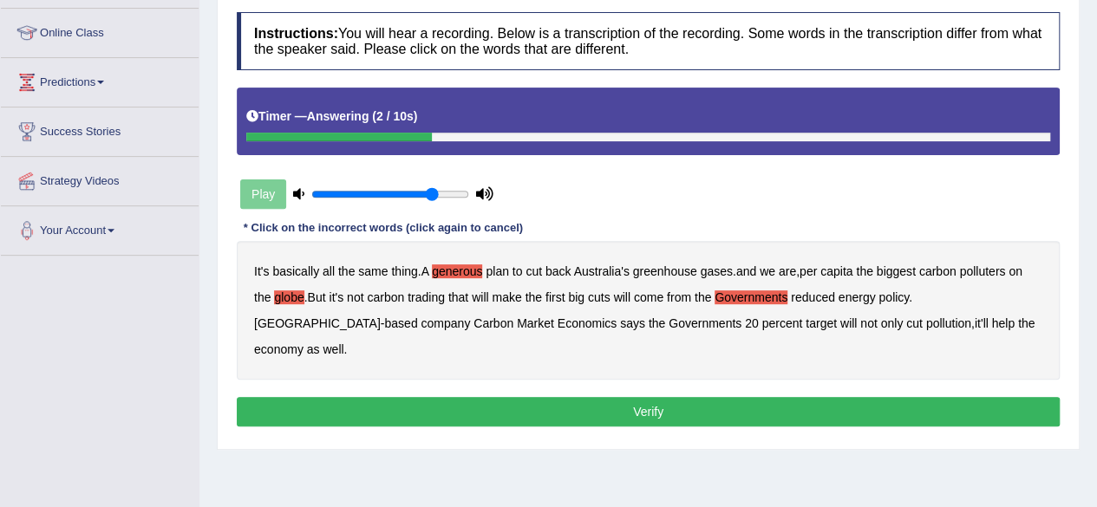
click at [672, 397] on button "Verify" at bounding box center [648, 411] width 823 height 29
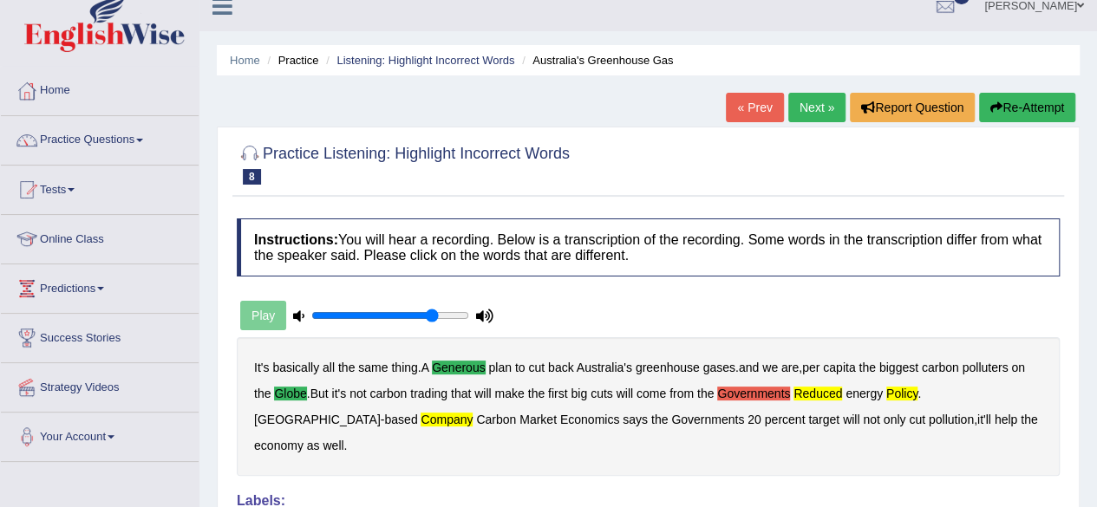
scroll to position [1, 0]
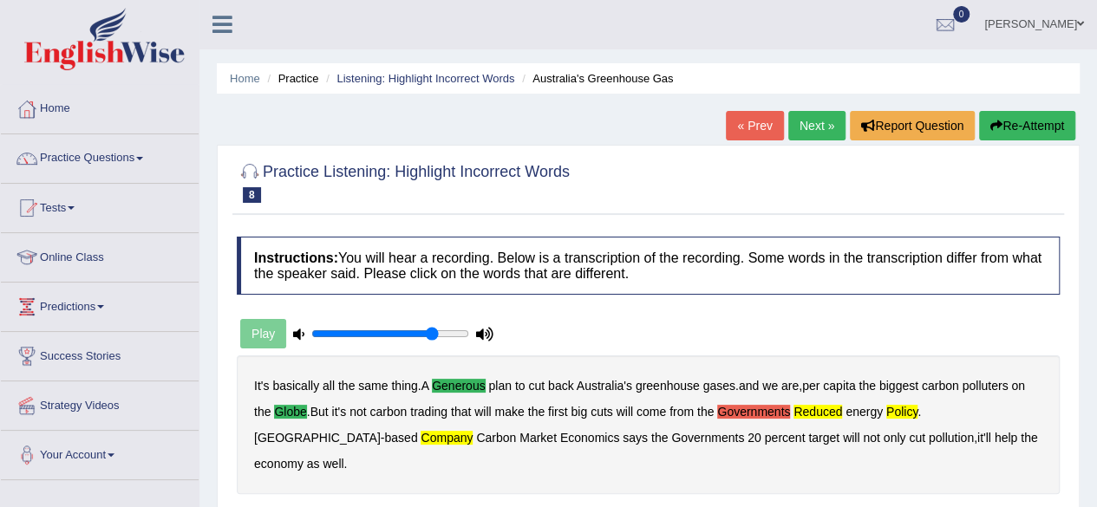
click at [807, 128] on link "Next »" at bounding box center [816, 125] width 57 height 29
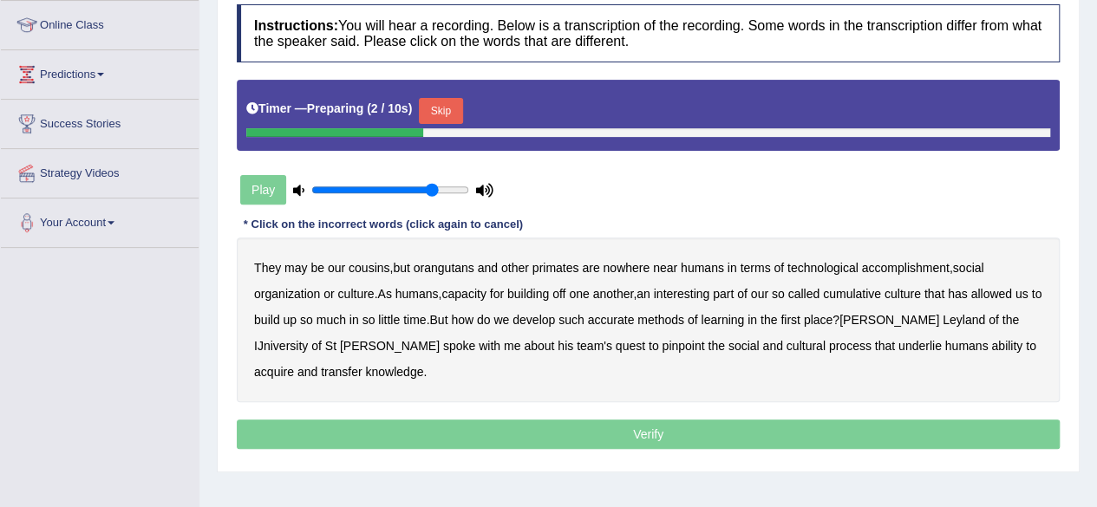
scroll to position [249, 0]
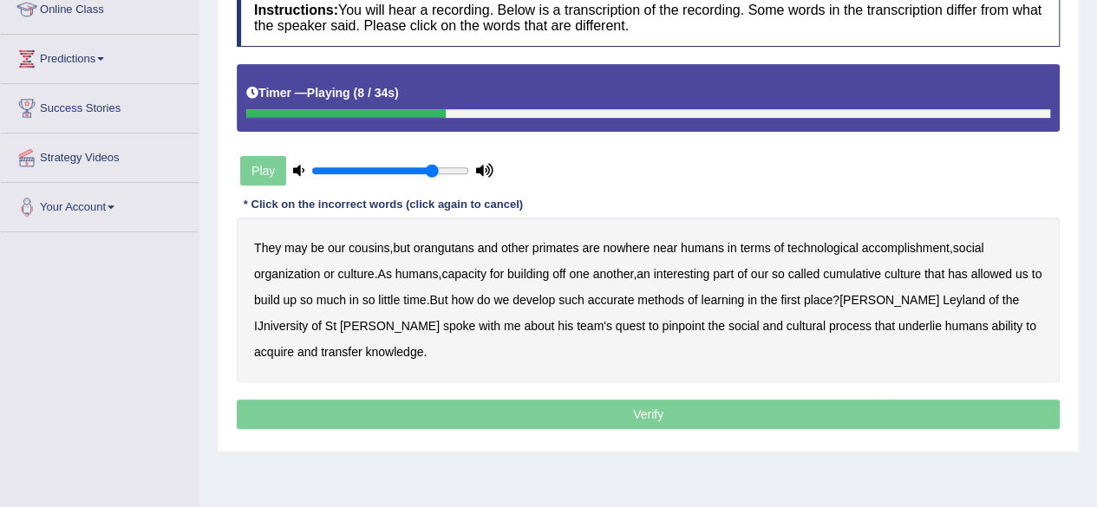
click at [904, 246] on b "accomplishment" at bounding box center [906, 248] width 88 height 14
click at [698, 267] on b "interesting" at bounding box center [682, 274] width 56 height 14
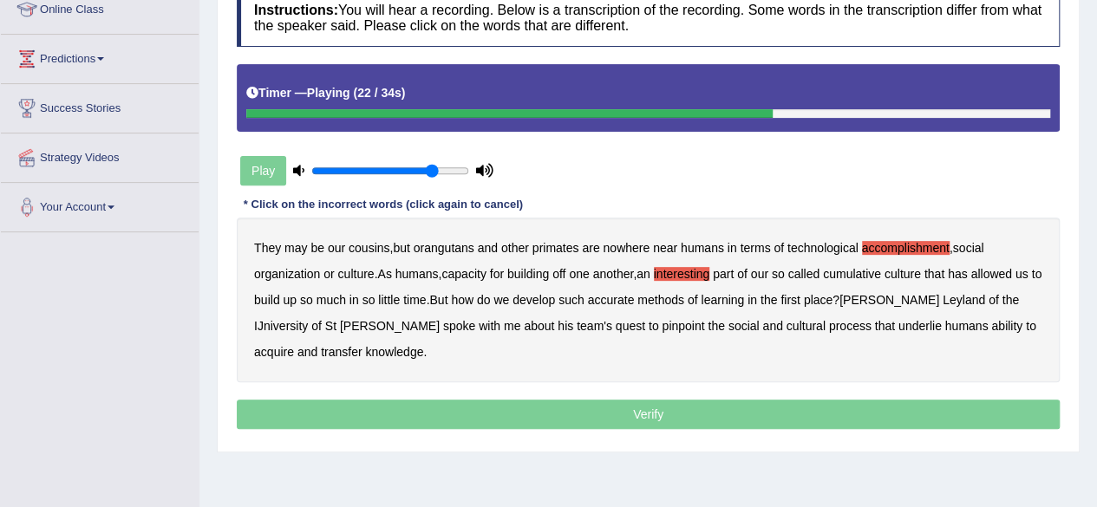
click at [635, 297] on b "accurate" at bounding box center [611, 300] width 47 height 14
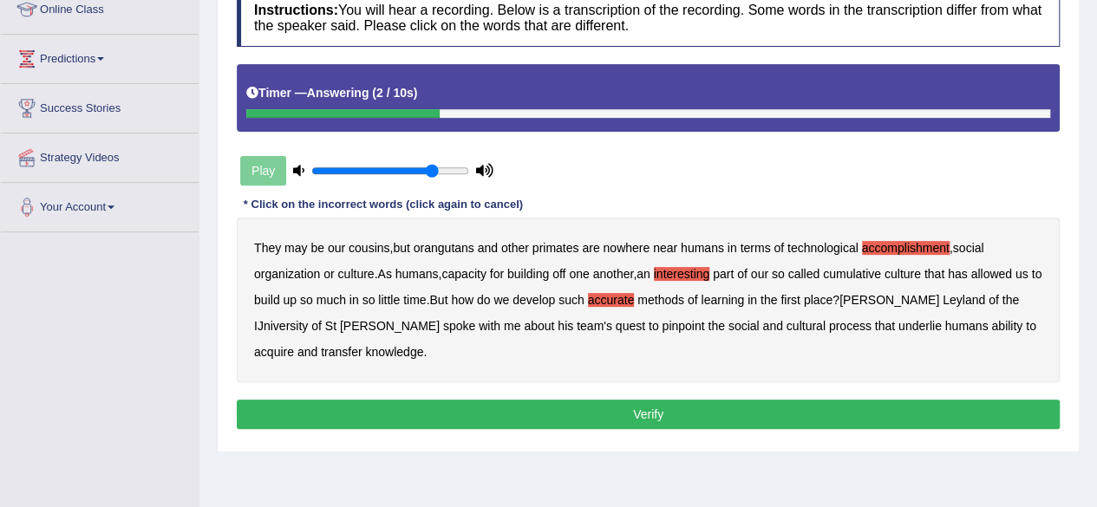
click at [585, 407] on button "Verify" at bounding box center [648, 414] width 823 height 29
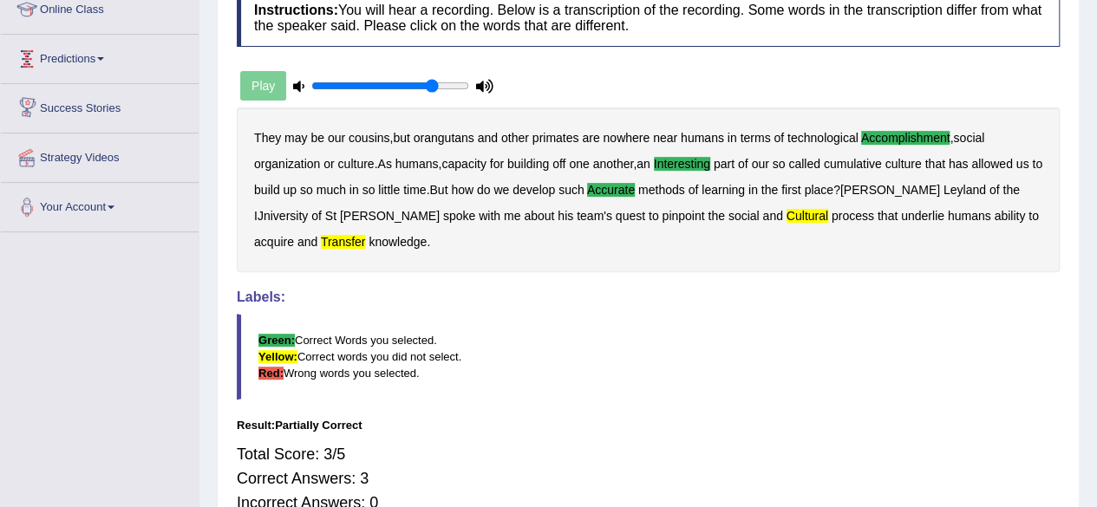
click at [112, 60] on link "Predictions" at bounding box center [100, 56] width 198 height 43
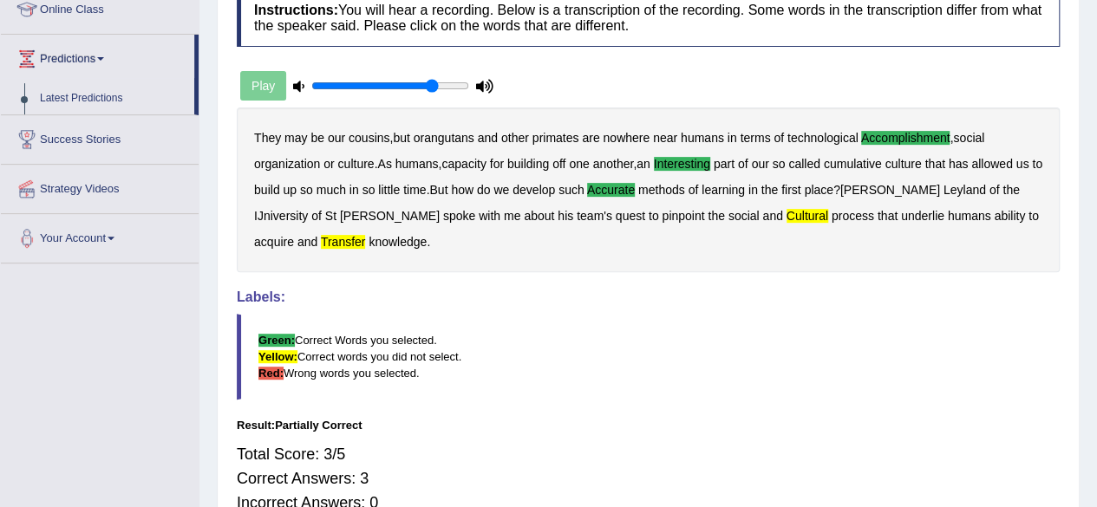
click at [112, 60] on link "Predictions" at bounding box center [97, 56] width 193 height 43
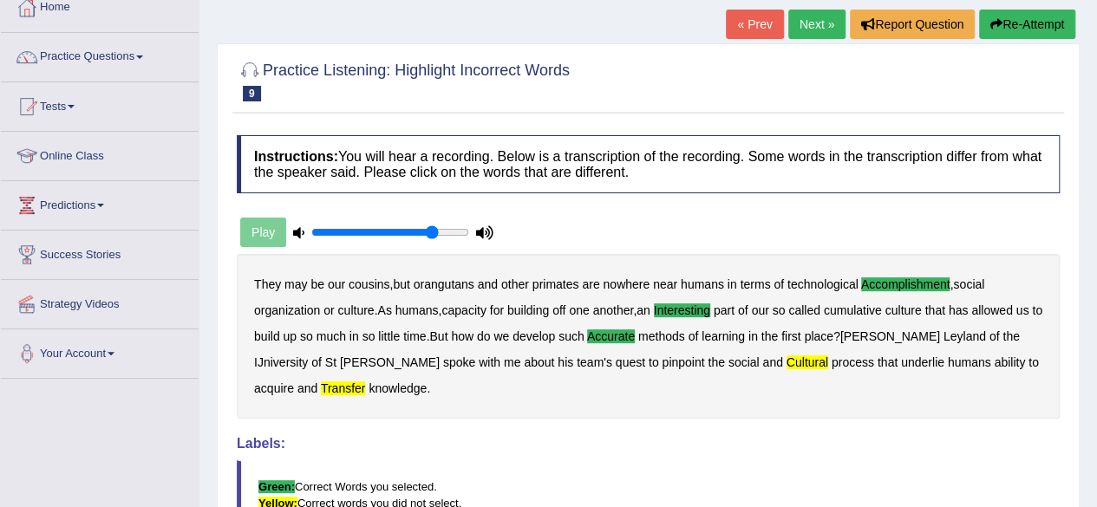
scroll to position [0, 0]
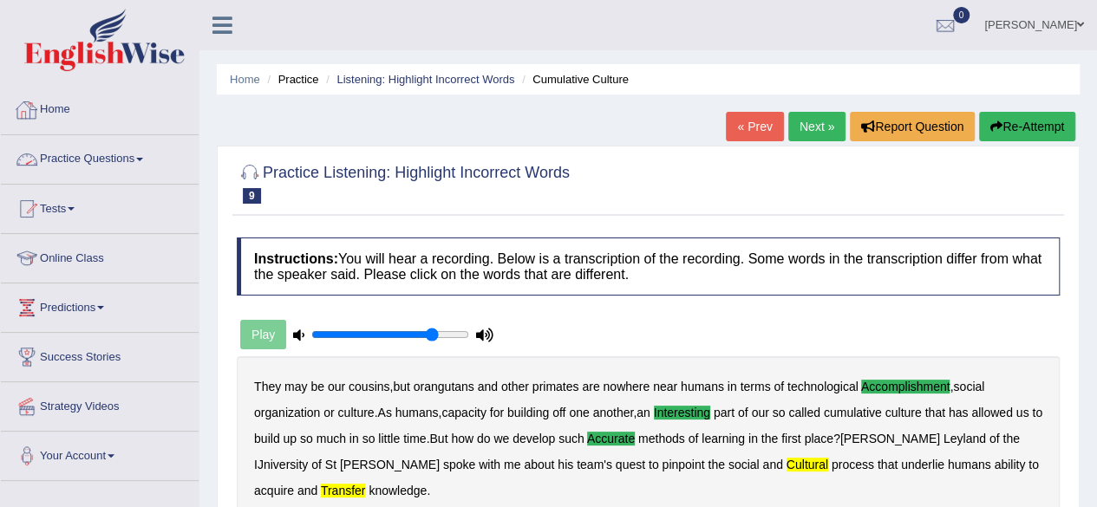
click at [145, 162] on link "Practice Questions" at bounding box center [100, 156] width 198 height 43
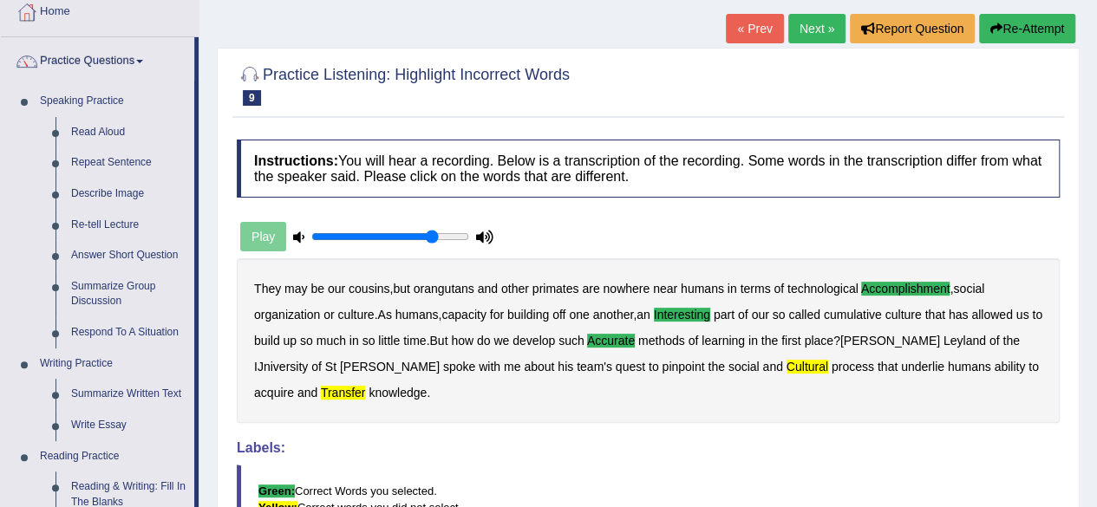
scroll to position [93, 0]
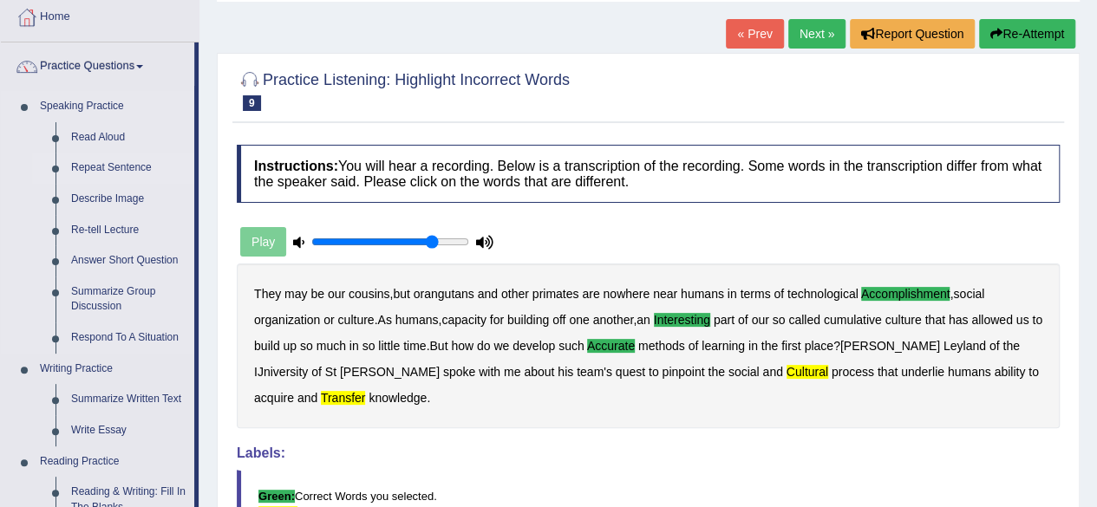
click at [114, 171] on link "Repeat Sentence" at bounding box center [128, 168] width 131 height 31
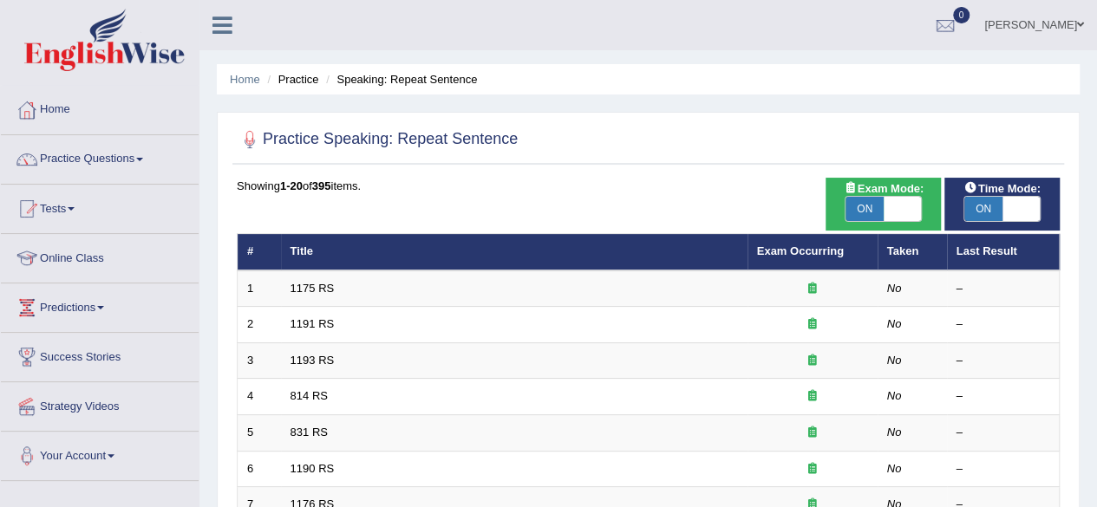
click at [876, 199] on span "ON" at bounding box center [865, 209] width 38 height 24
checkbox input "false"
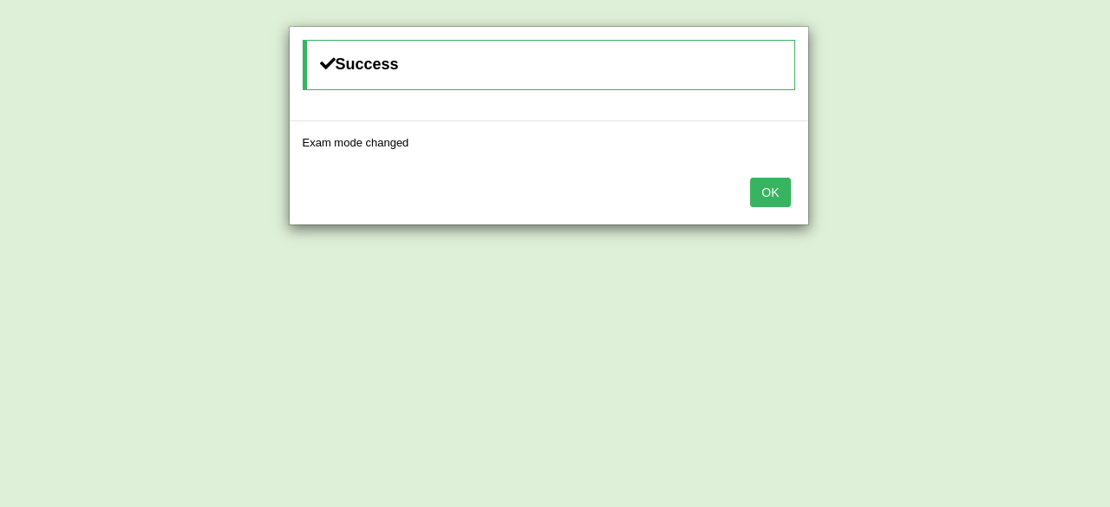
click at [769, 190] on button "OK" at bounding box center [770, 192] width 40 height 29
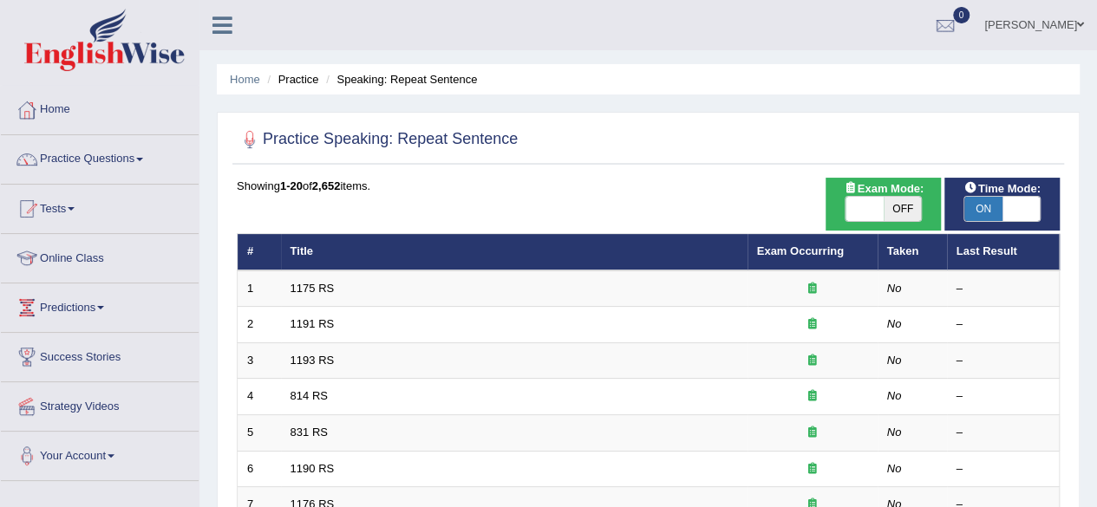
click at [993, 203] on span "ON" at bounding box center [984, 209] width 38 height 24
checkbox input "false"
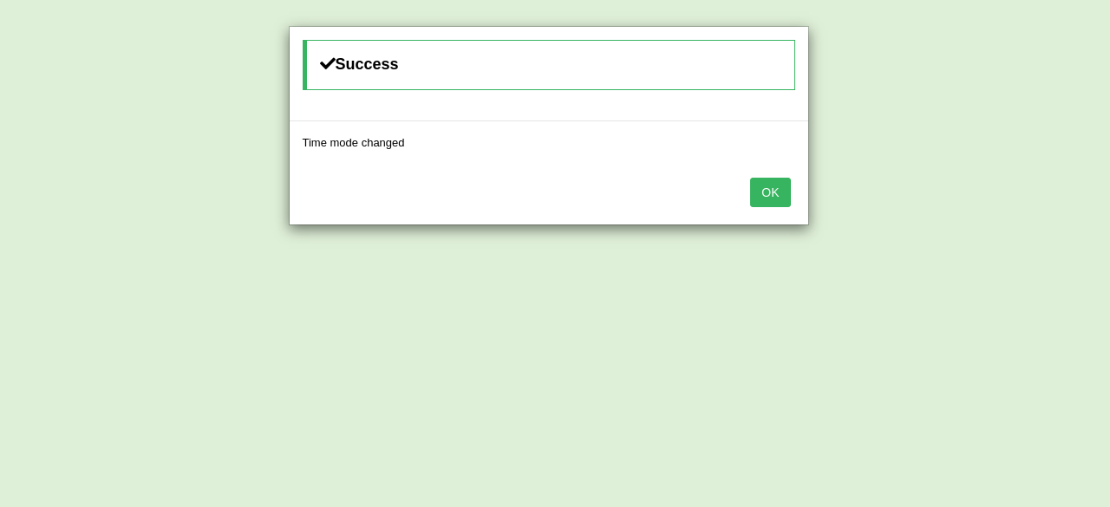
click at [757, 188] on button "OK" at bounding box center [770, 192] width 40 height 29
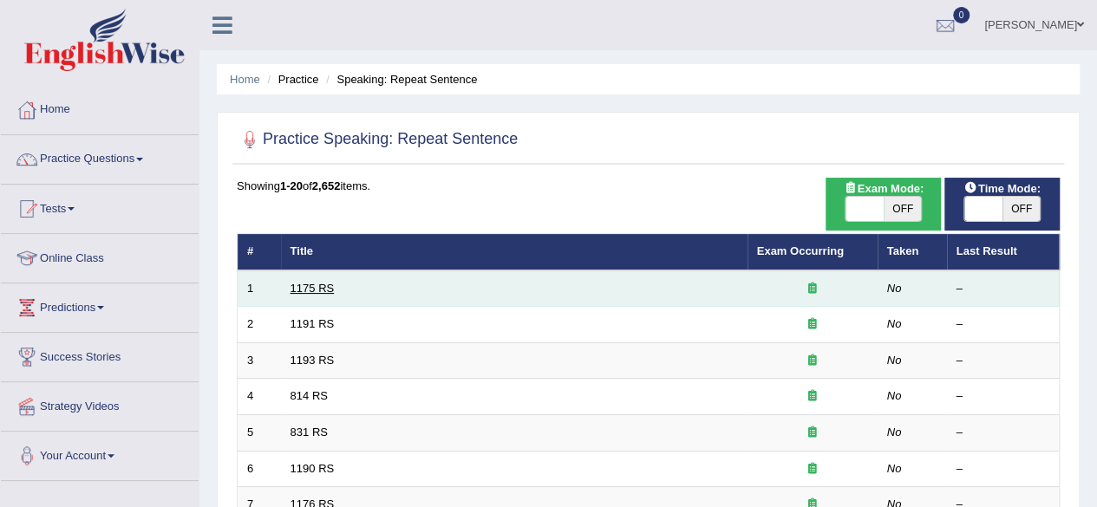
click at [302, 285] on link "1175 RS" at bounding box center [313, 288] width 44 height 13
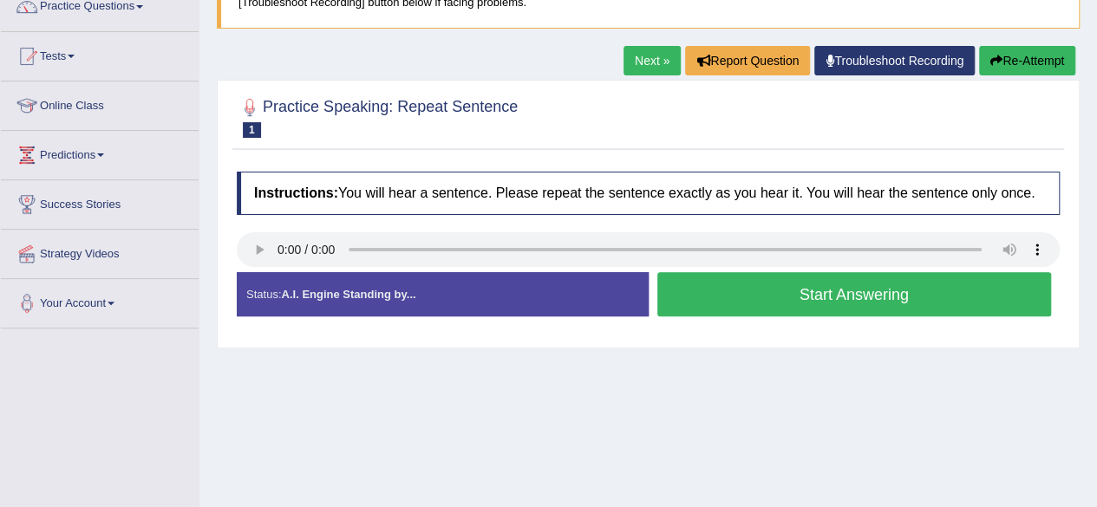
scroll to position [154, 0]
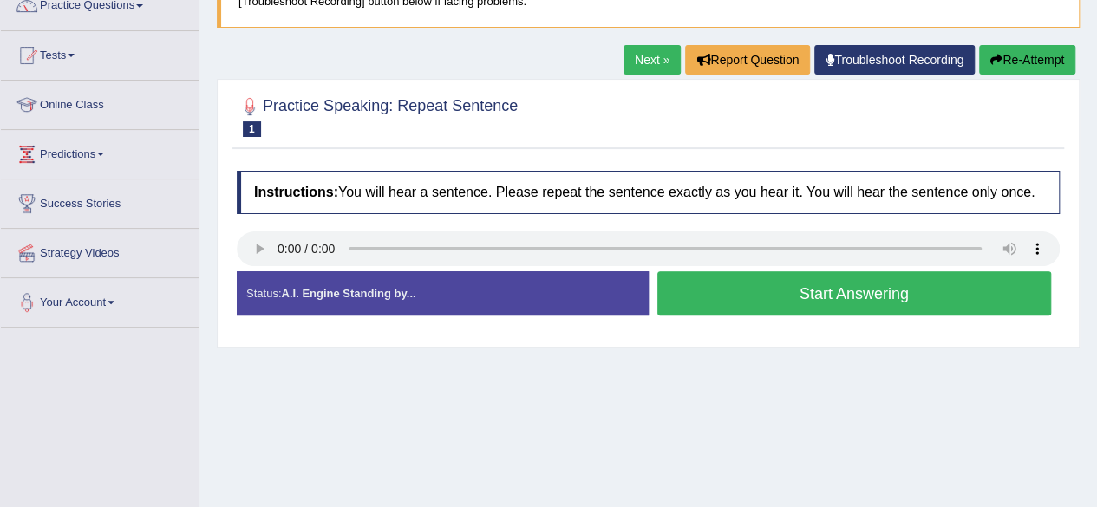
click at [705, 287] on button "Start Answering" at bounding box center [854, 293] width 395 height 44
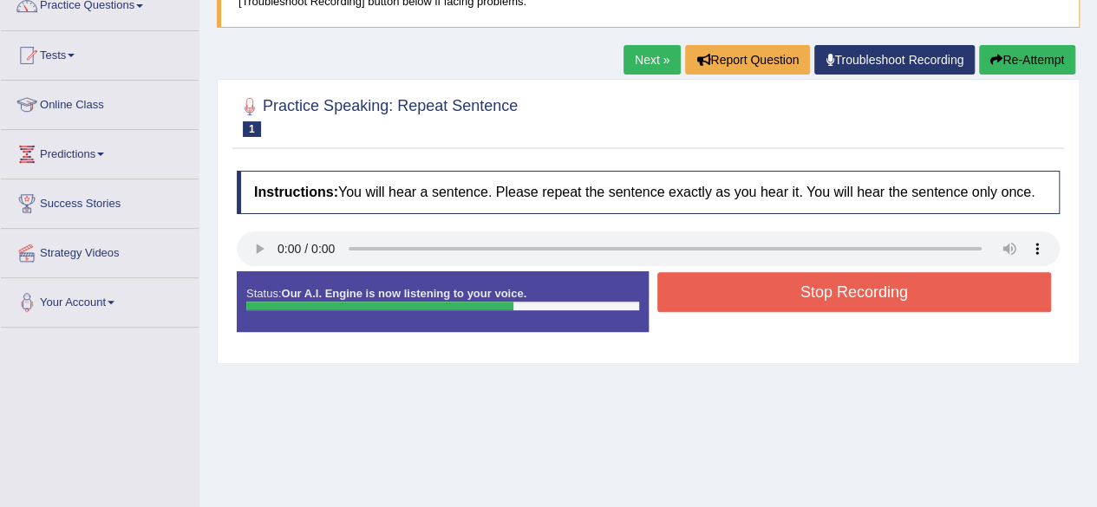
click at [705, 287] on button "Stop Recording" at bounding box center [854, 292] width 395 height 40
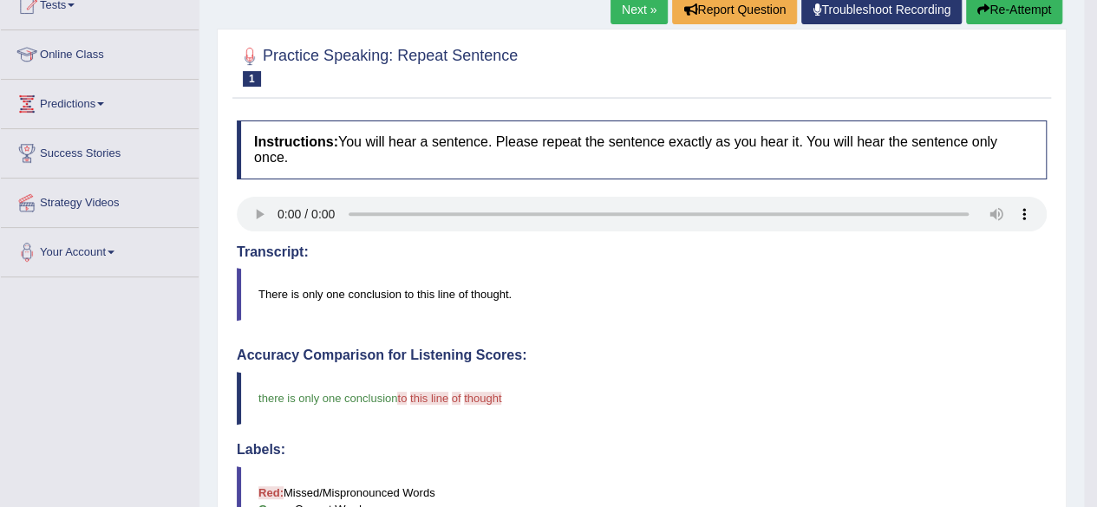
scroll to position [85, 0]
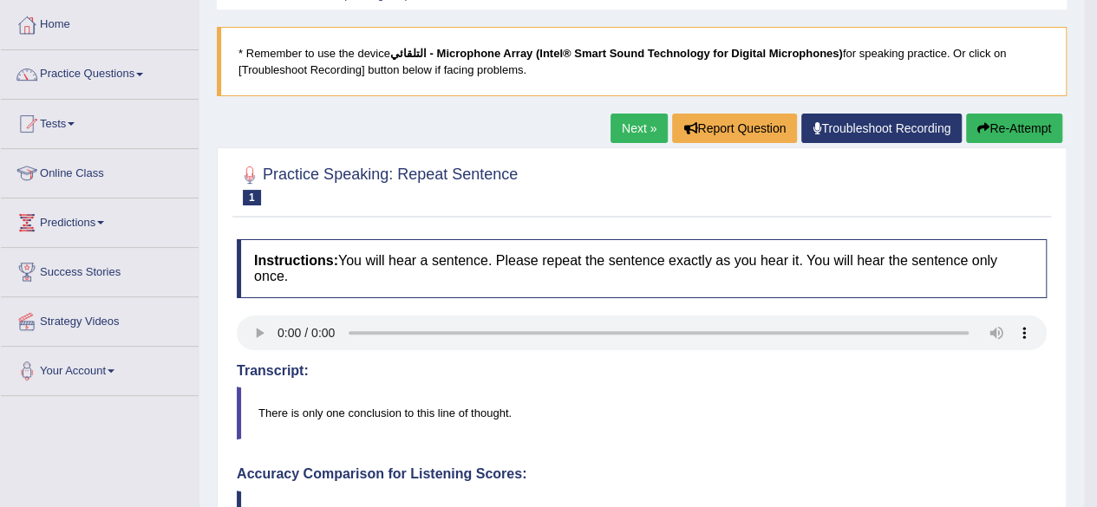
click at [635, 128] on link "Next »" at bounding box center [639, 128] width 57 height 29
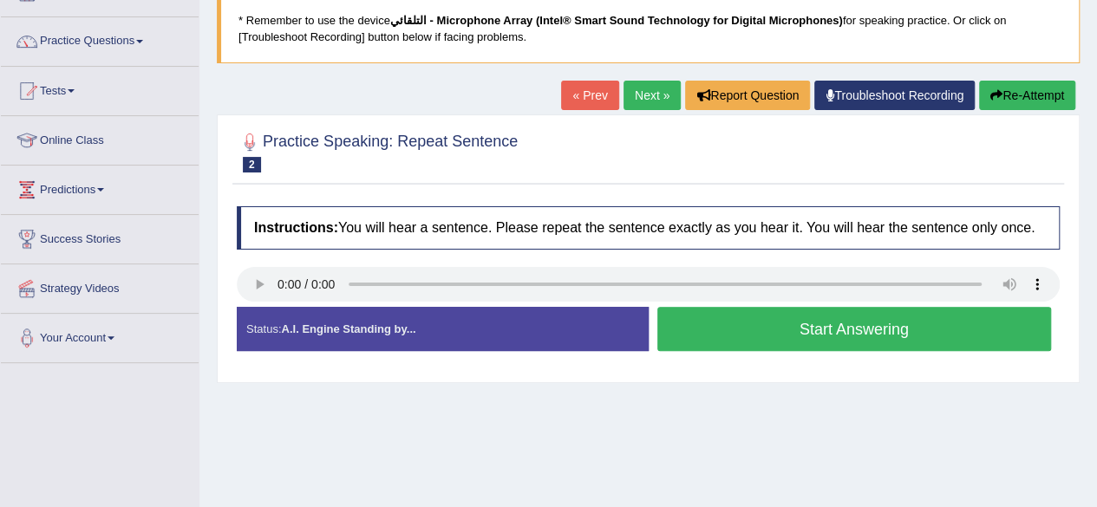
scroll to position [121, 0]
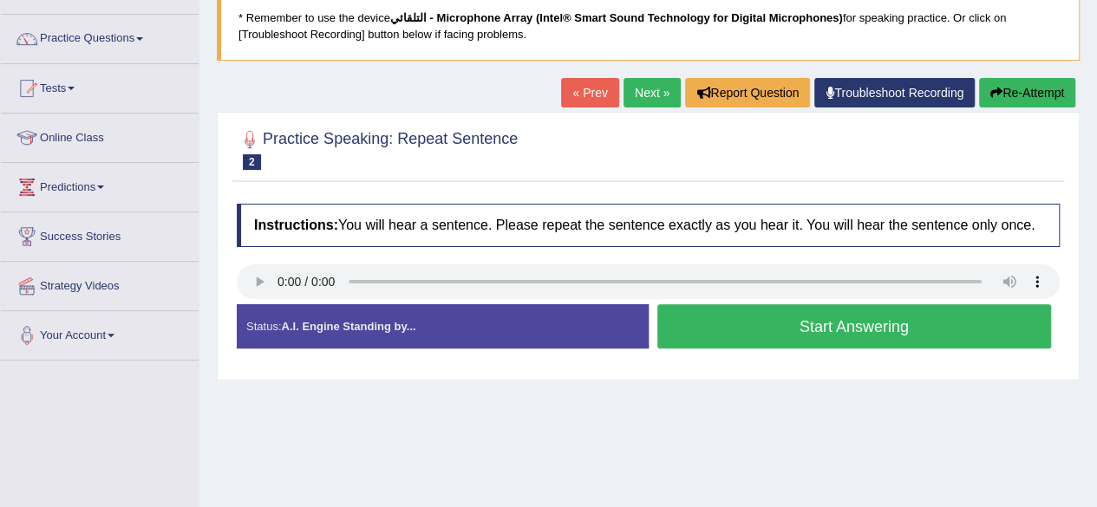
click at [836, 324] on button "Start Answering" at bounding box center [854, 326] width 395 height 44
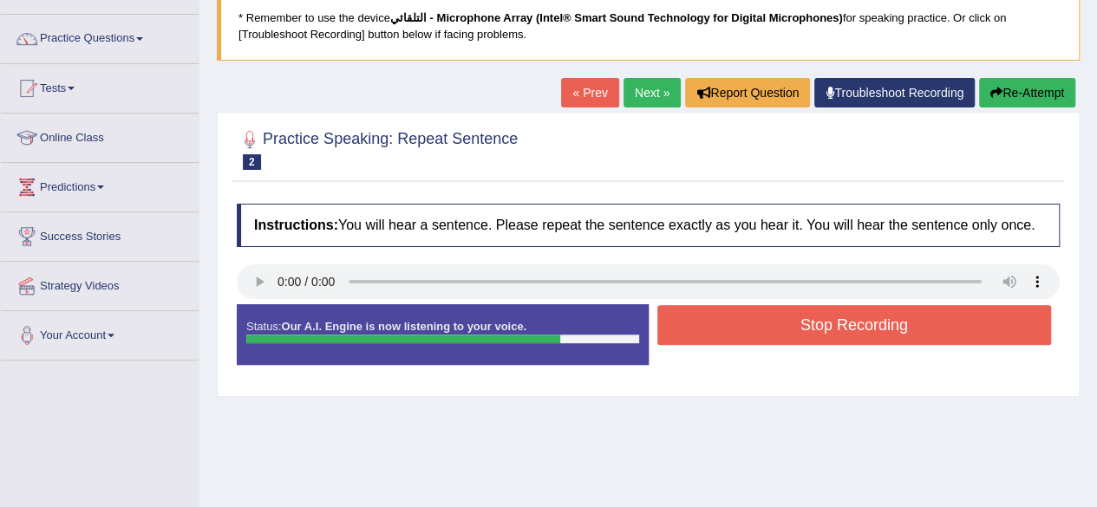
click at [836, 324] on button "Stop Recording" at bounding box center [854, 325] width 395 height 40
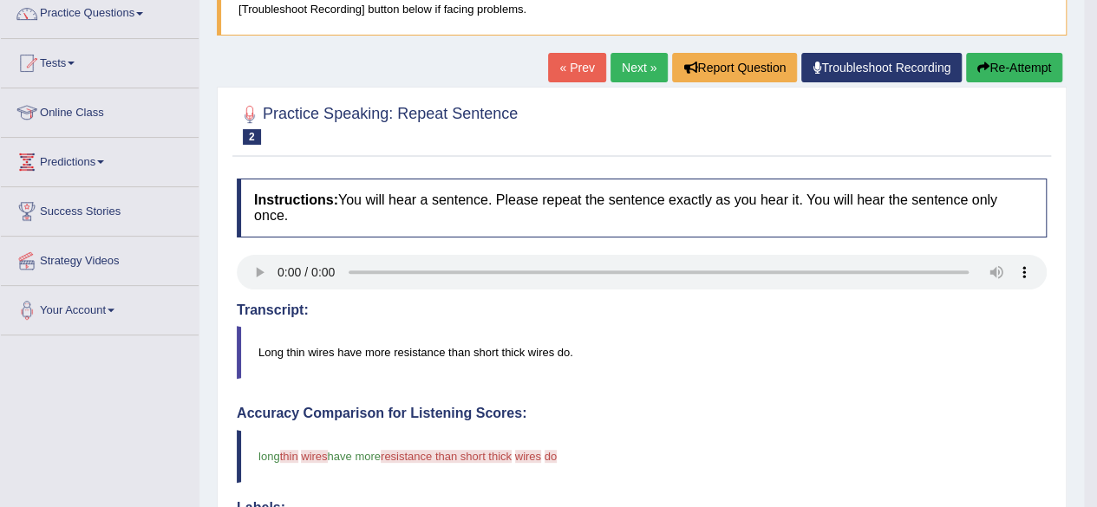
scroll to position [115, 0]
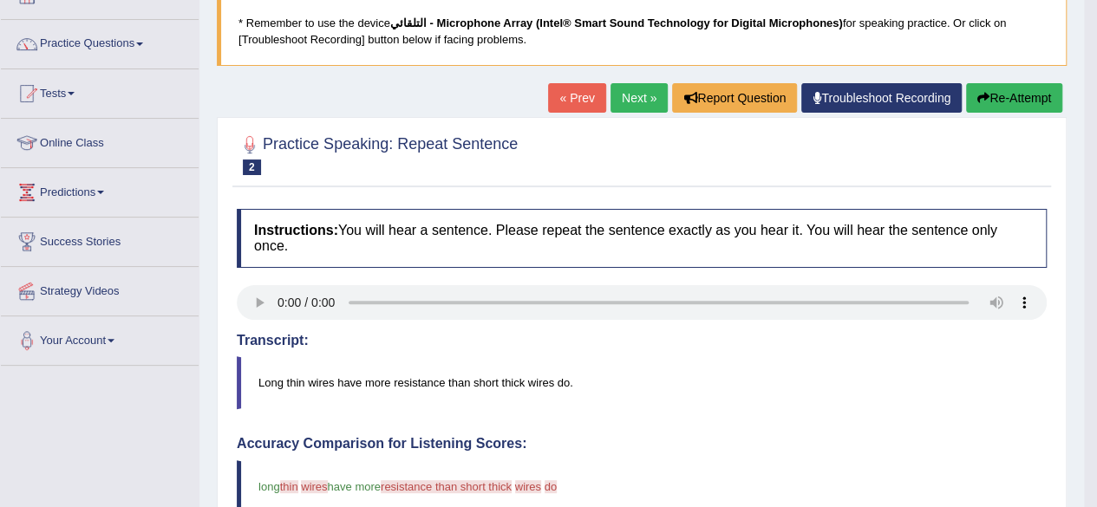
click at [625, 95] on link "Next »" at bounding box center [639, 97] width 57 height 29
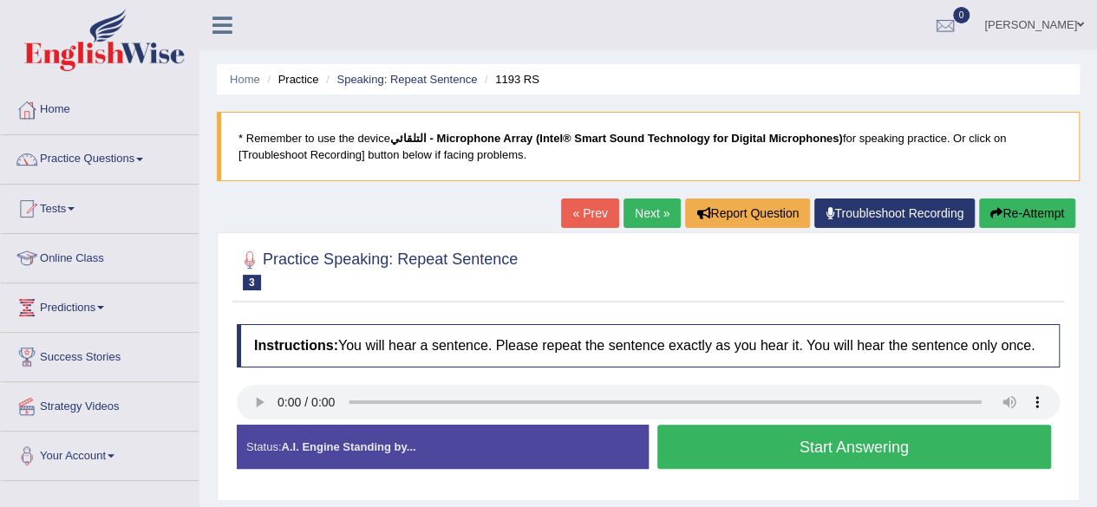
click at [762, 446] on button "Start Answering" at bounding box center [854, 447] width 395 height 44
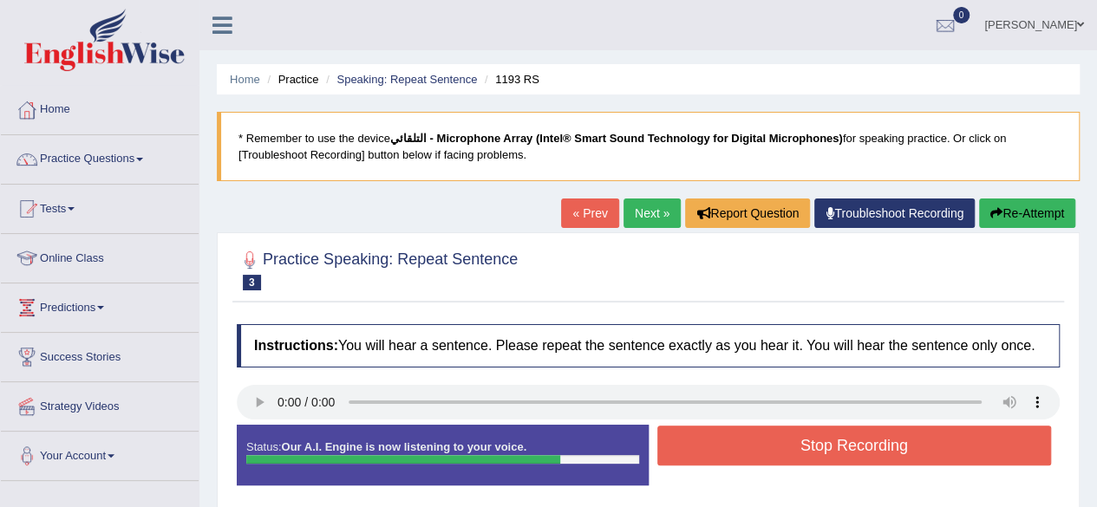
click at [762, 446] on button "Stop Recording" at bounding box center [854, 446] width 395 height 40
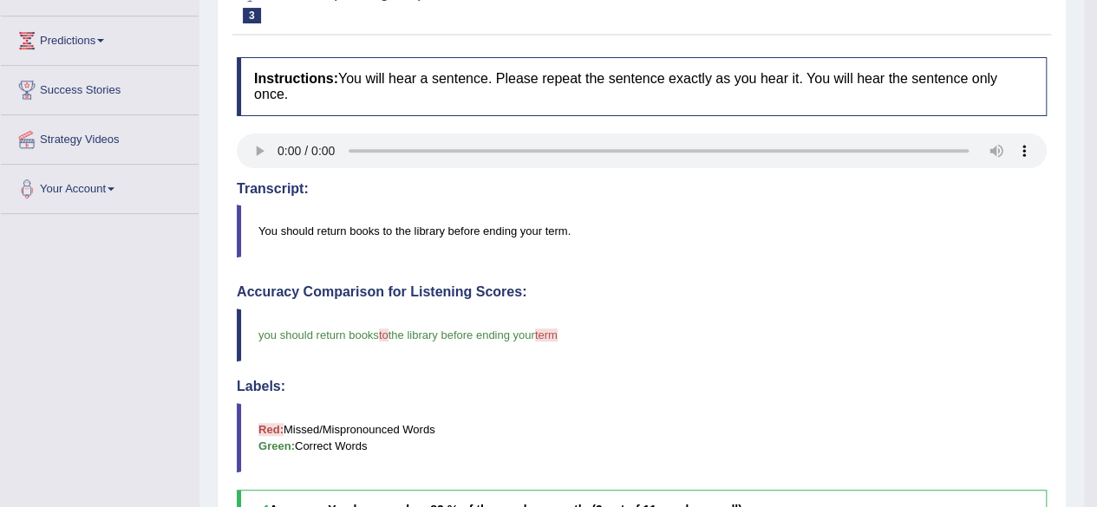
scroll to position [3, 0]
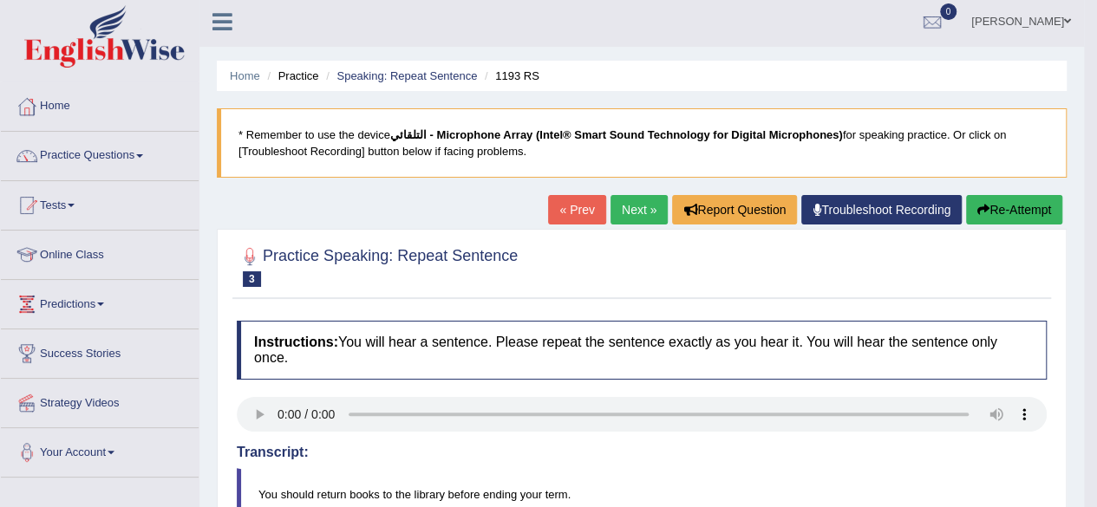
click at [638, 209] on link "Next »" at bounding box center [639, 209] width 57 height 29
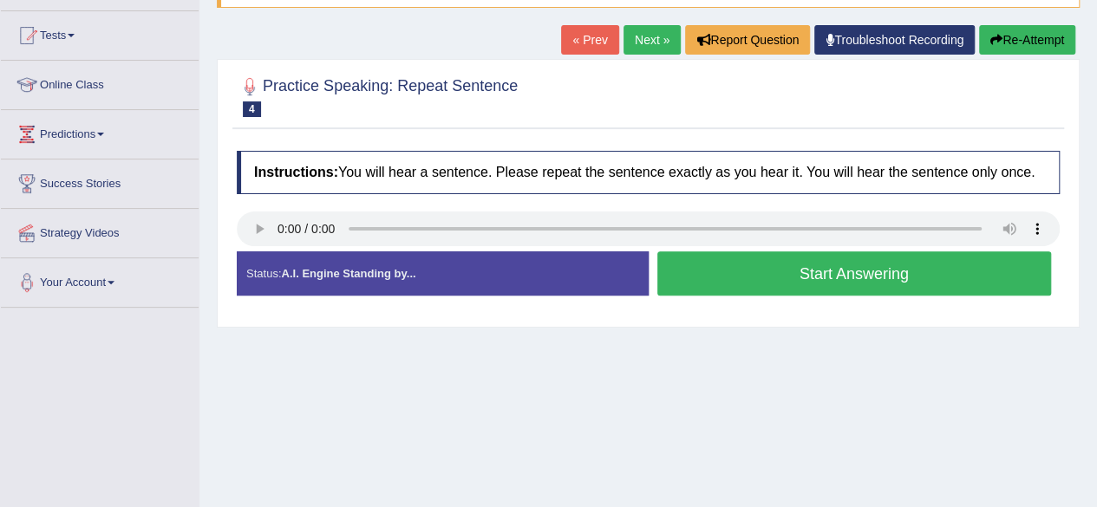
scroll to position [176, 0]
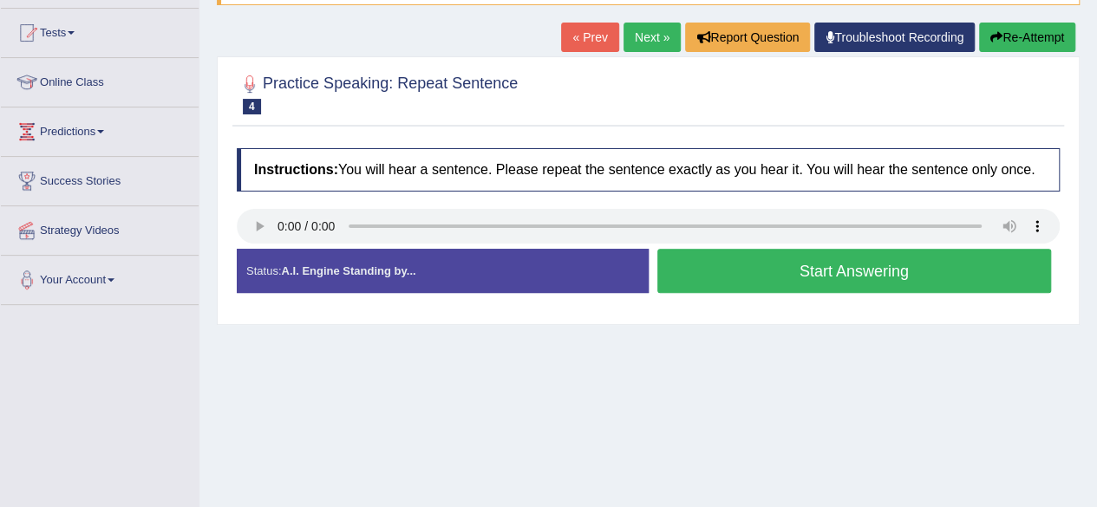
click at [741, 275] on button "Start Answering" at bounding box center [854, 271] width 395 height 44
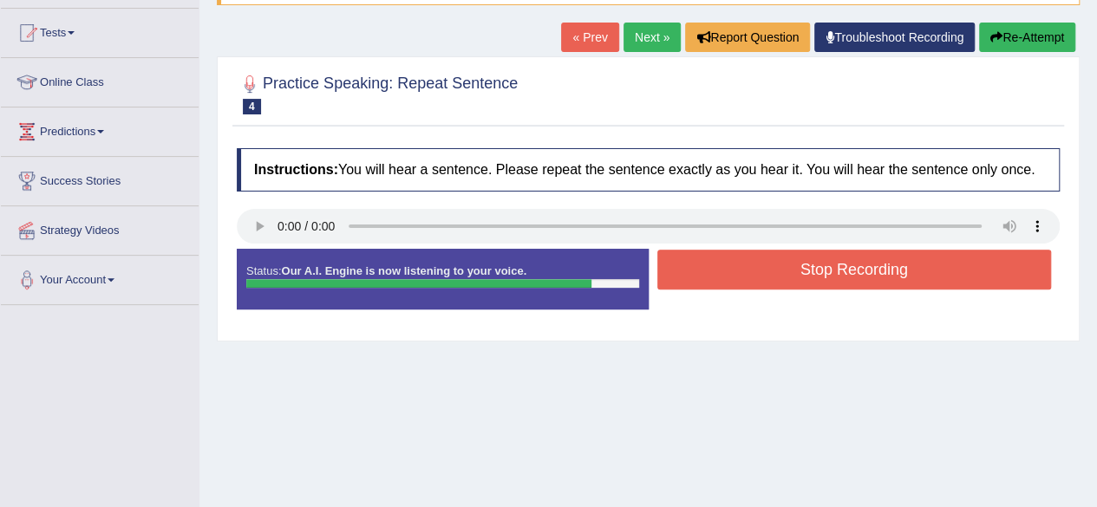
click at [741, 275] on button "Stop Recording" at bounding box center [854, 270] width 395 height 40
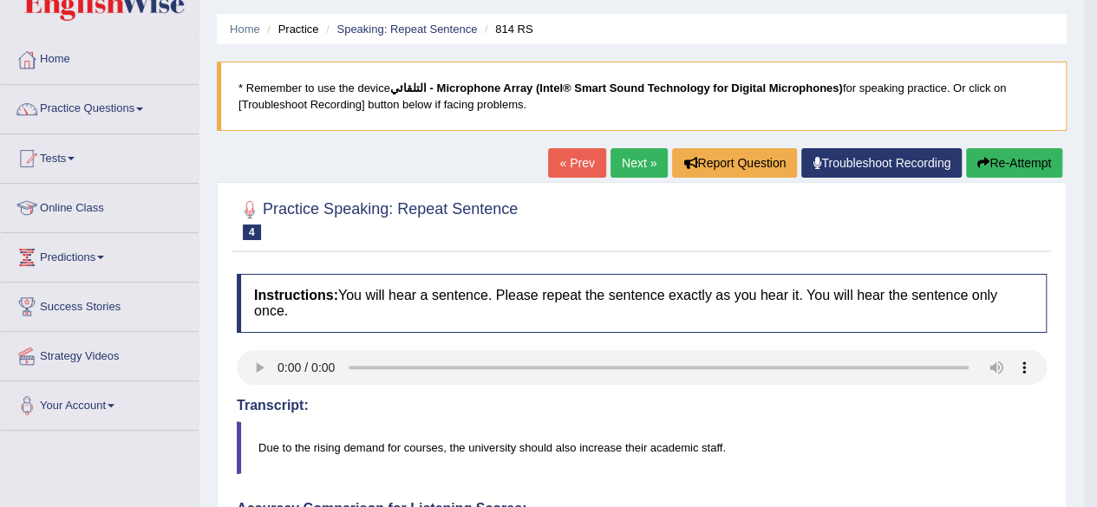
scroll to position [6, 0]
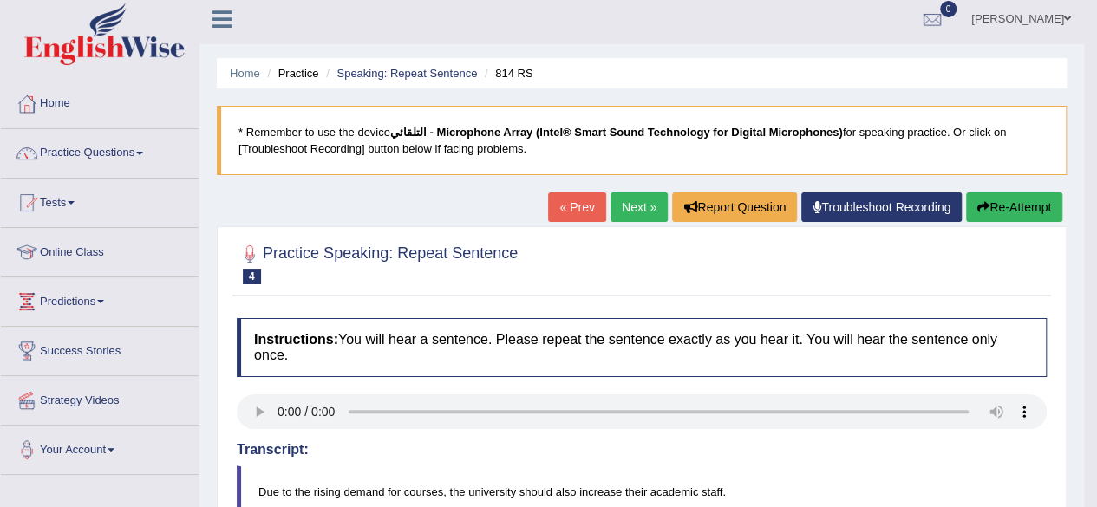
click at [644, 202] on link "Next »" at bounding box center [639, 207] width 57 height 29
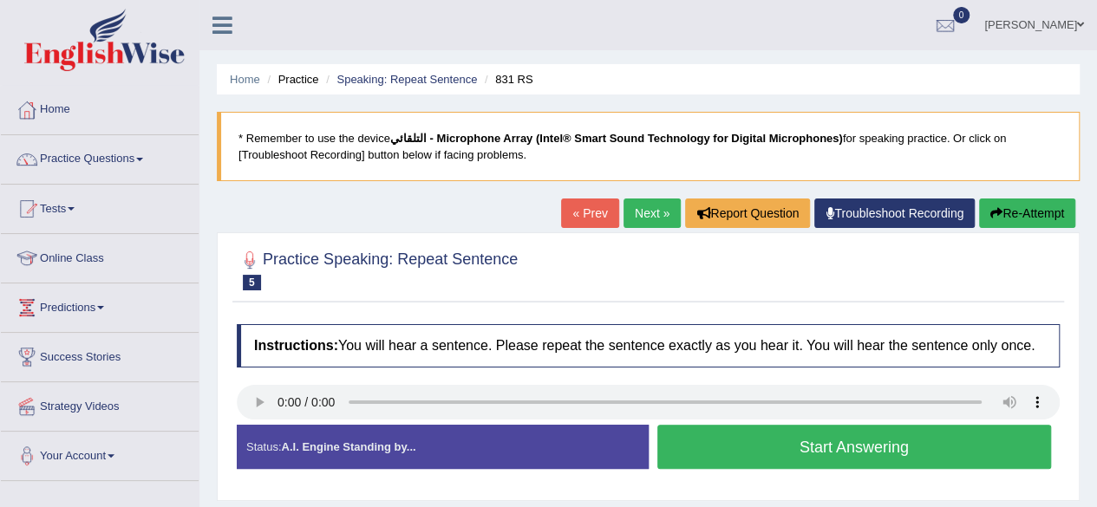
click at [708, 438] on button "Start Answering" at bounding box center [854, 447] width 395 height 44
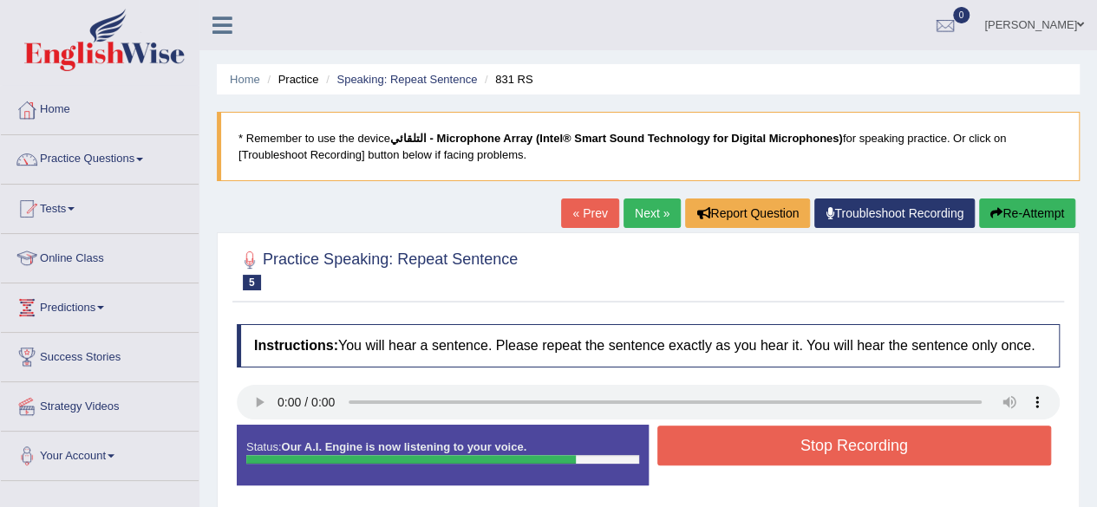
click at [708, 438] on button "Stop Recording" at bounding box center [854, 446] width 395 height 40
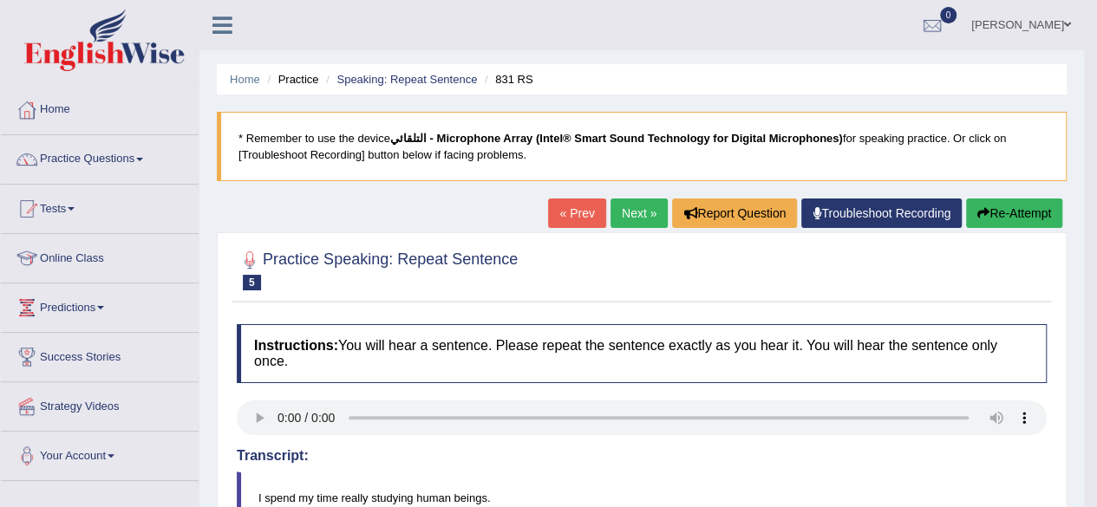
click at [629, 206] on link "Next »" at bounding box center [639, 213] width 57 height 29
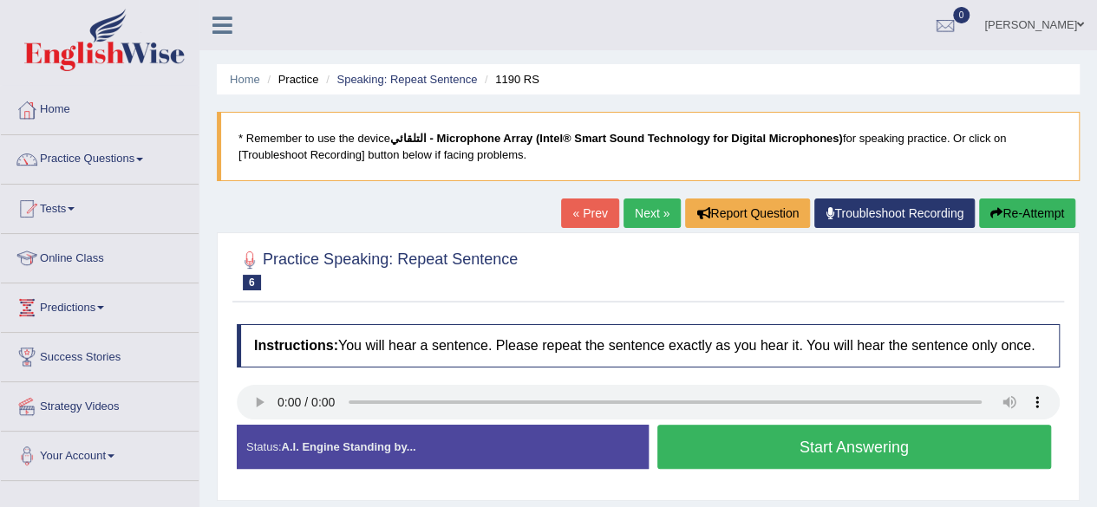
click at [749, 455] on button "Start Answering" at bounding box center [854, 447] width 395 height 44
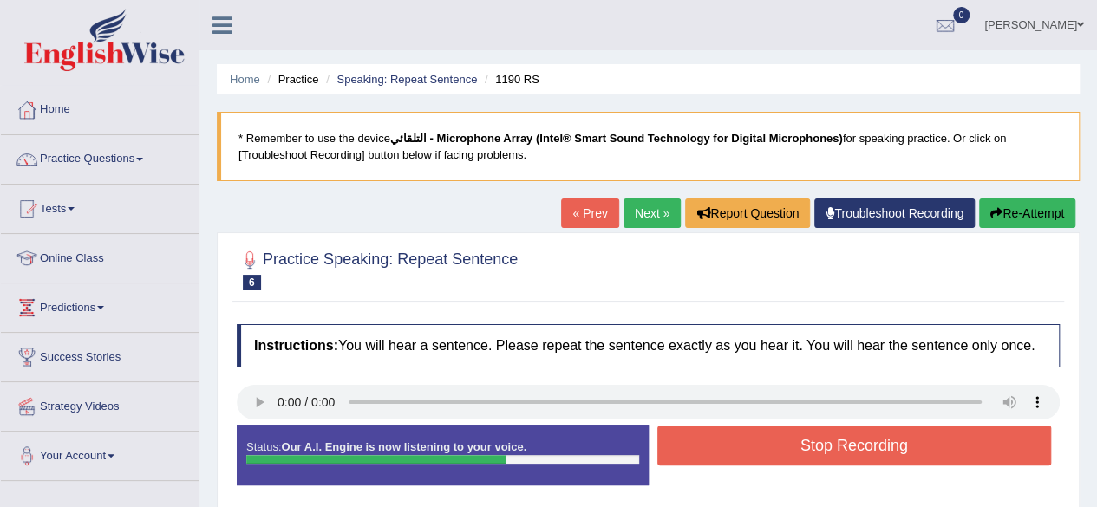
click at [749, 455] on button "Stop Recording" at bounding box center [854, 446] width 395 height 40
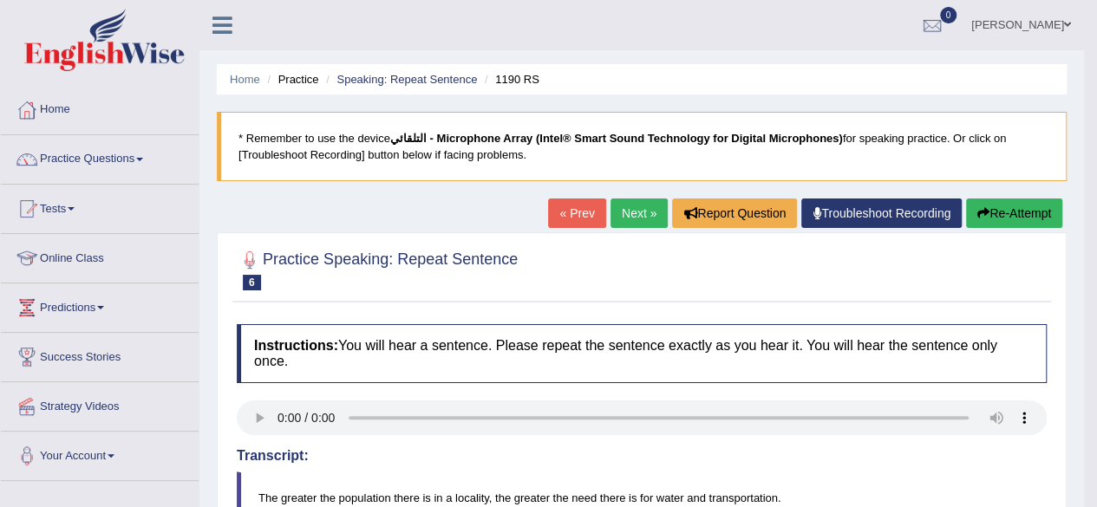
click at [626, 200] on link "Next »" at bounding box center [639, 213] width 57 height 29
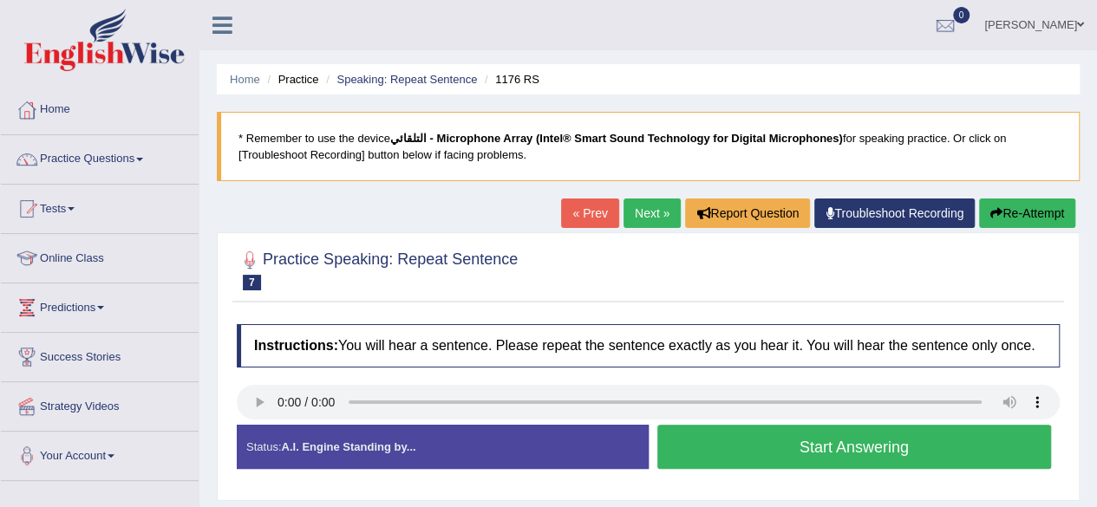
click at [729, 438] on button "Start Answering" at bounding box center [854, 447] width 395 height 44
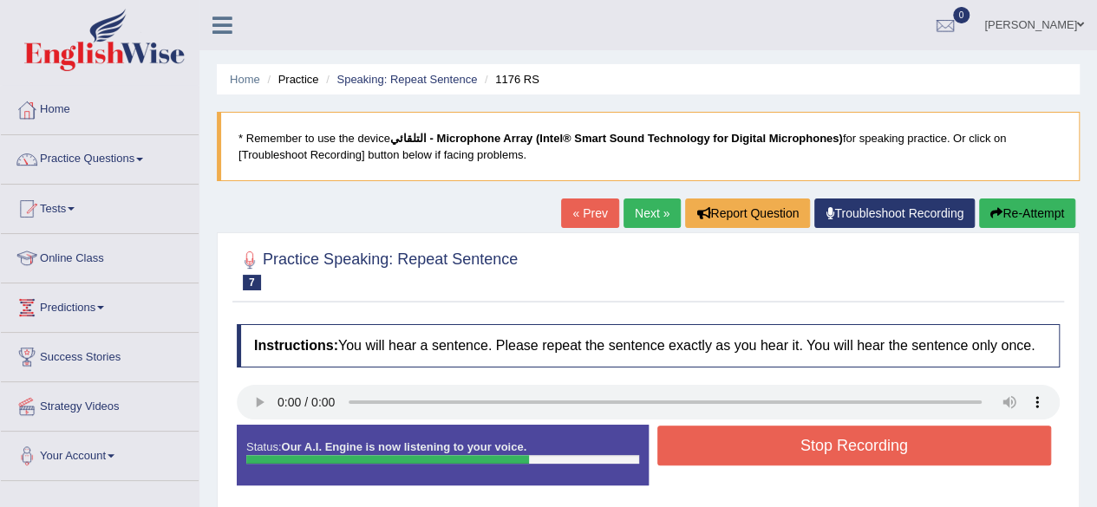
click at [729, 438] on button "Stop Recording" at bounding box center [854, 446] width 395 height 40
